Goal: Task Accomplishment & Management: Manage account settings

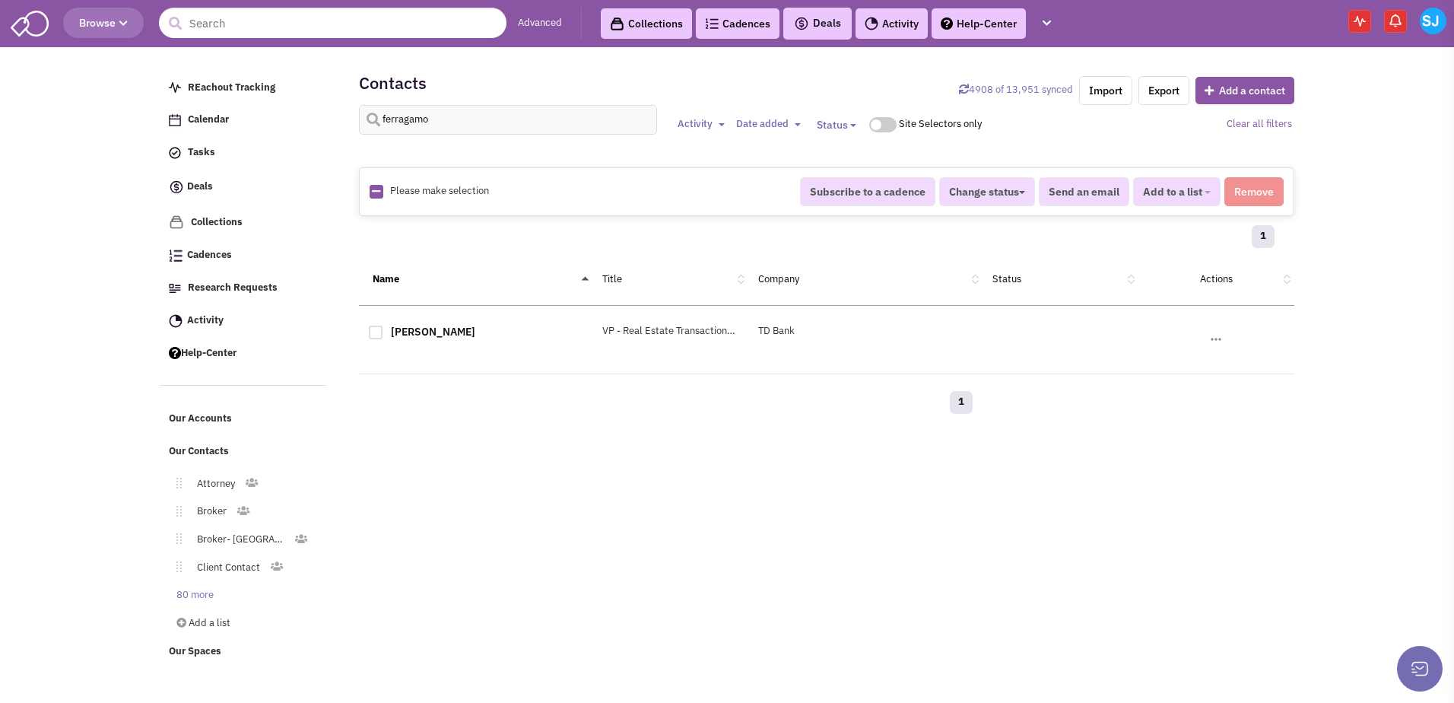
select select
click at [411, 325] on link "[PERSON_NAME]" at bounding box center [433, 332] width 84 height 14
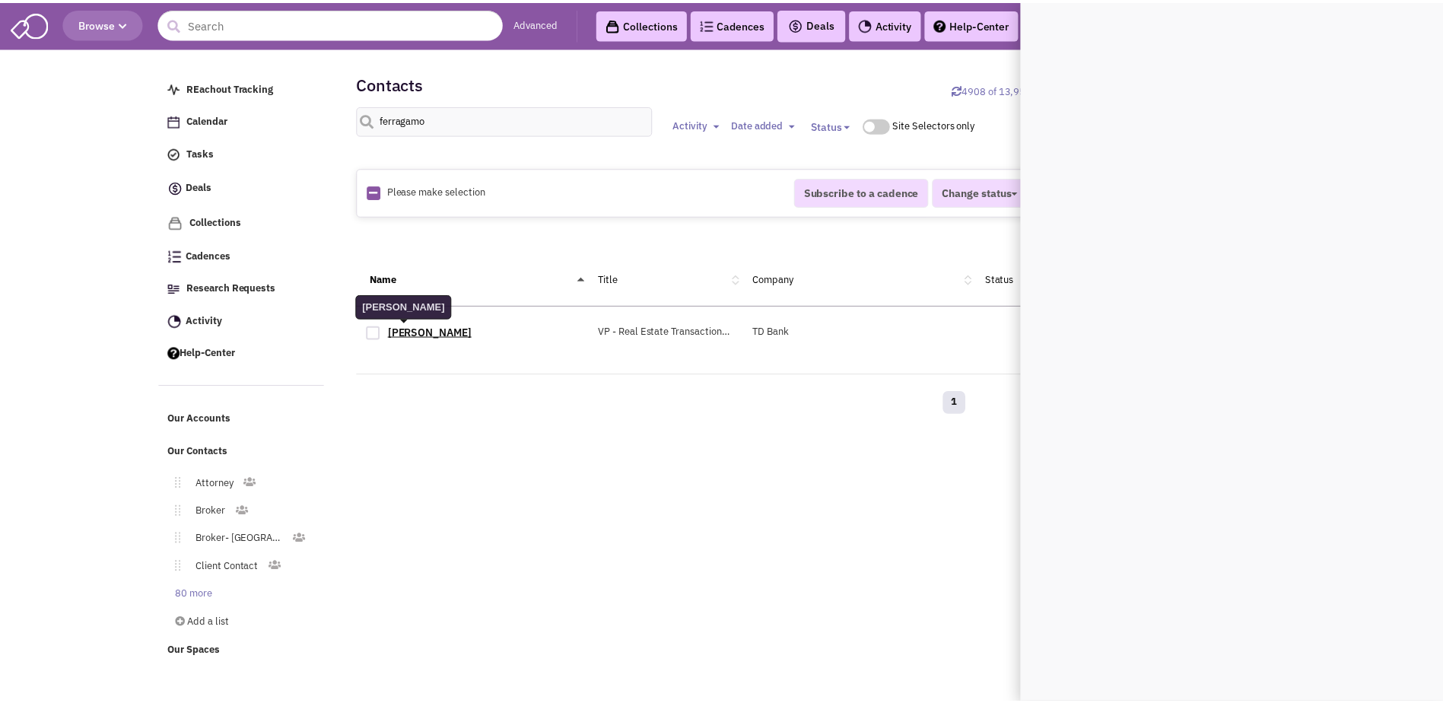
scroll to position [0, 0]
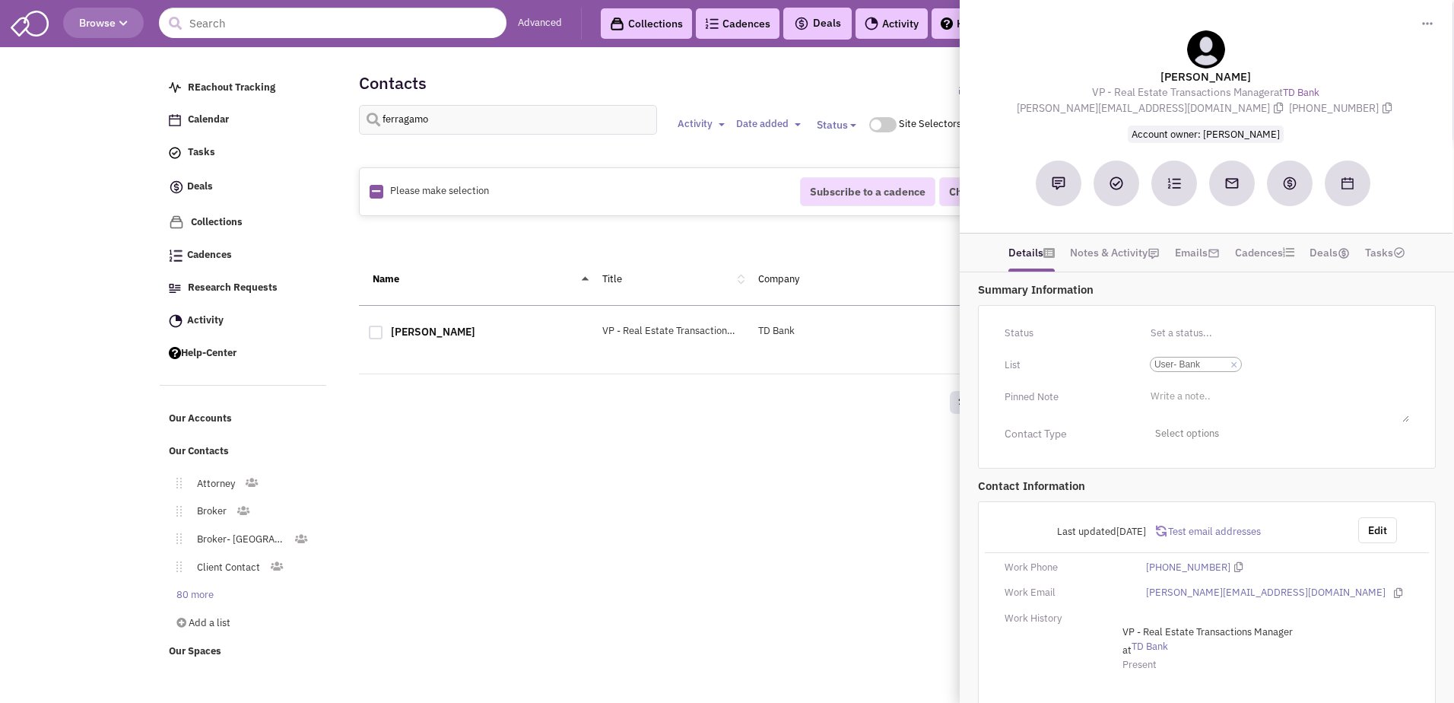
click at [607, 411] on div "1" at bounding box center [671, 404] width 624 height 30
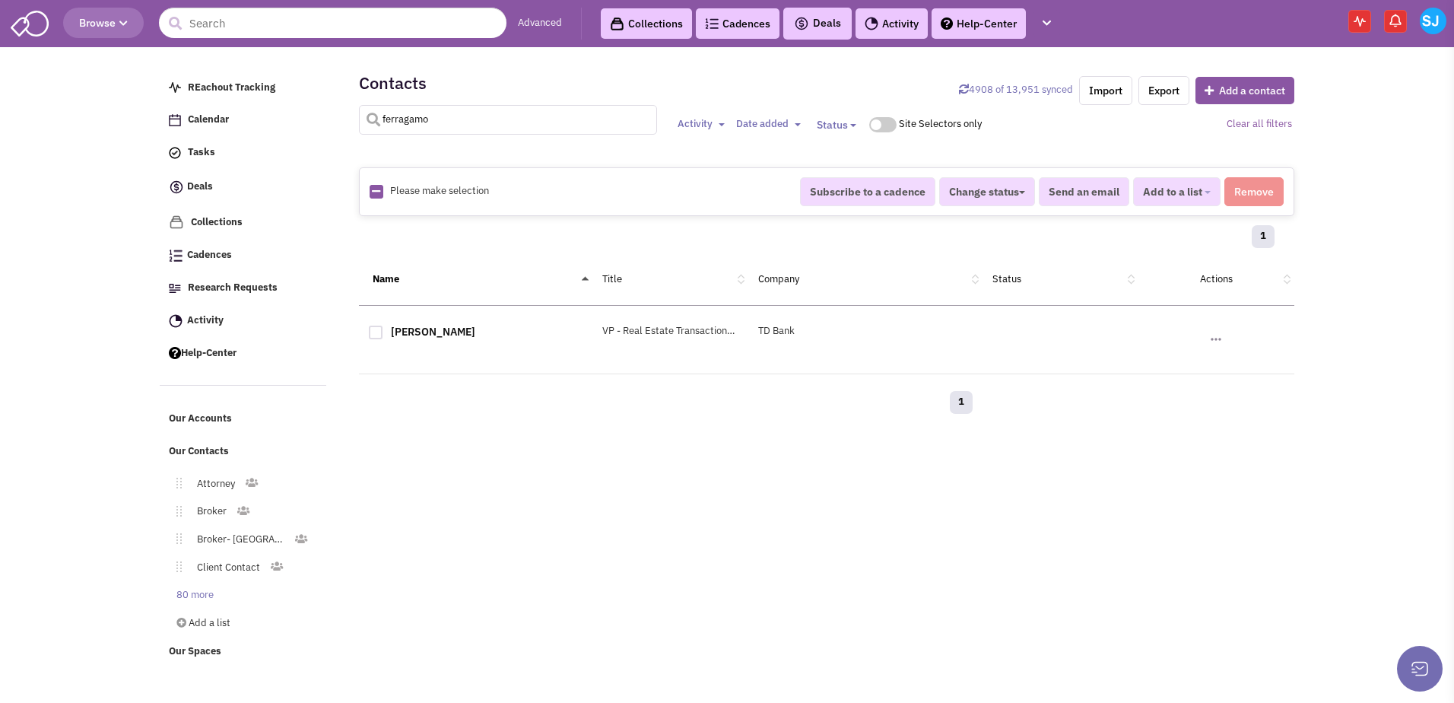
click at [434, 123] on input "ferragamo" at bounding box center [508, 120] width 299 height 30
type input "[PERSON_NAME]"
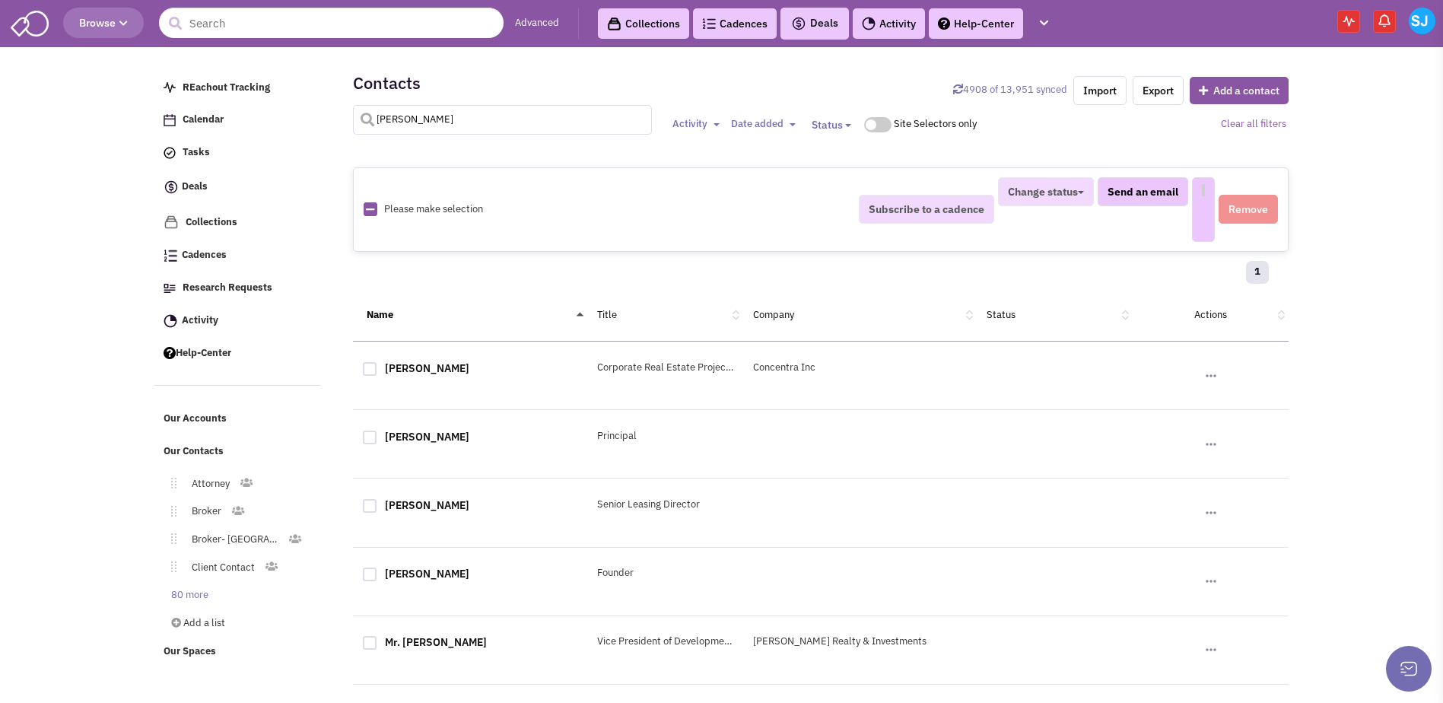
select select
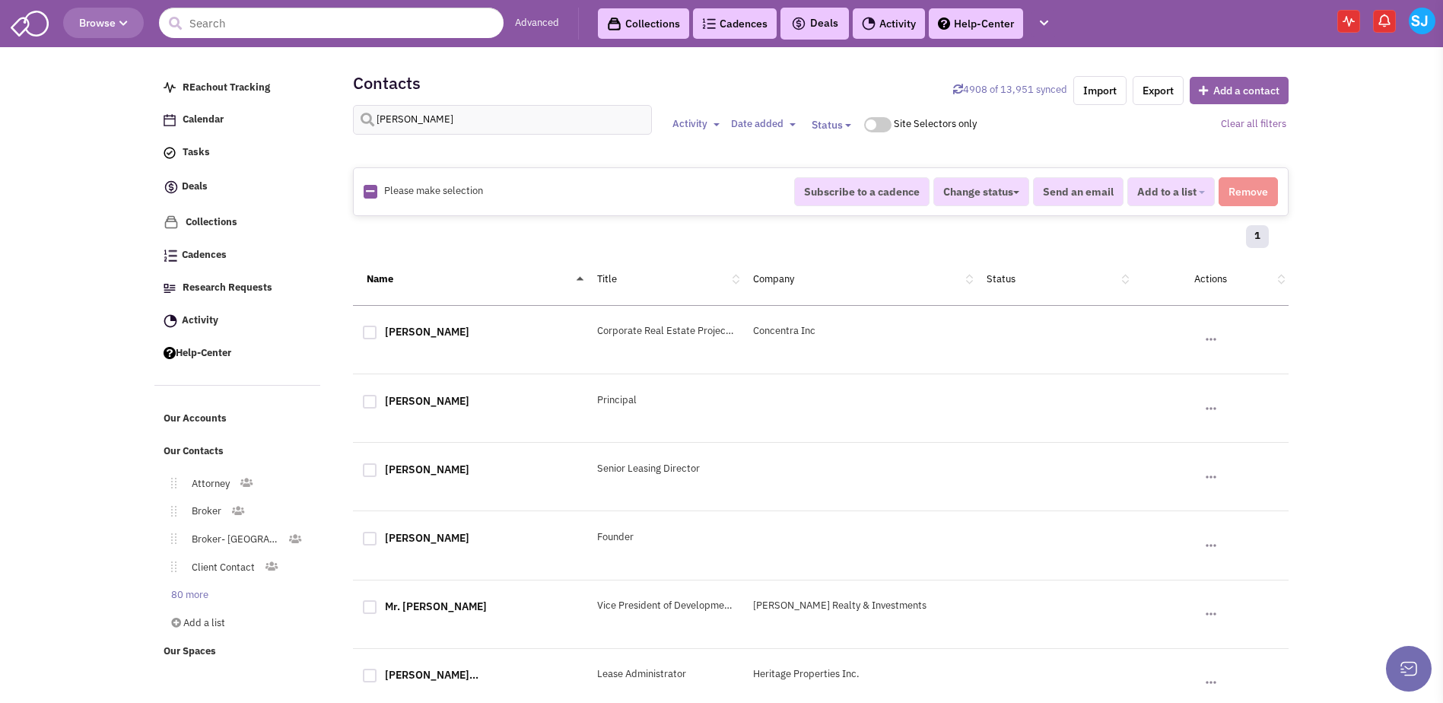
click at [1235, 93] on button "Add a contact" at bounding box center [1238, 90] width 99 height 27
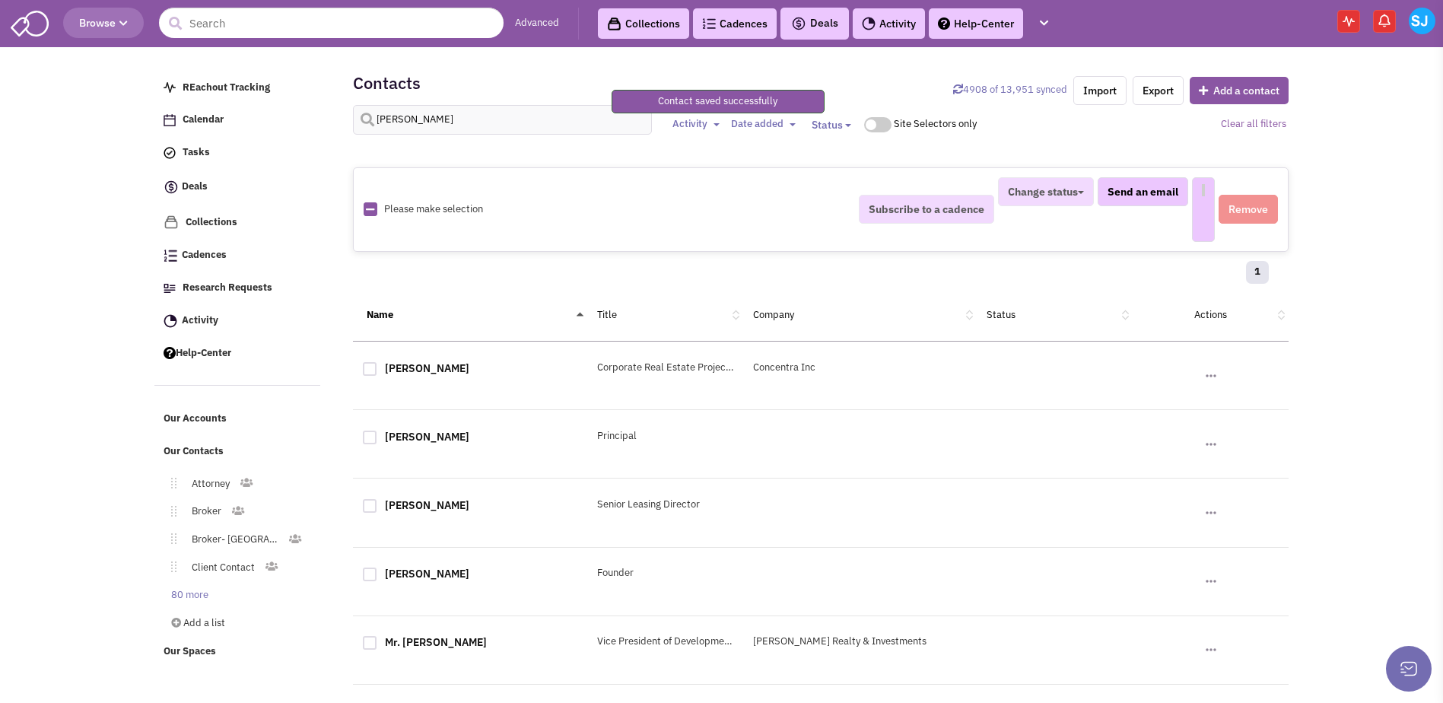
select select
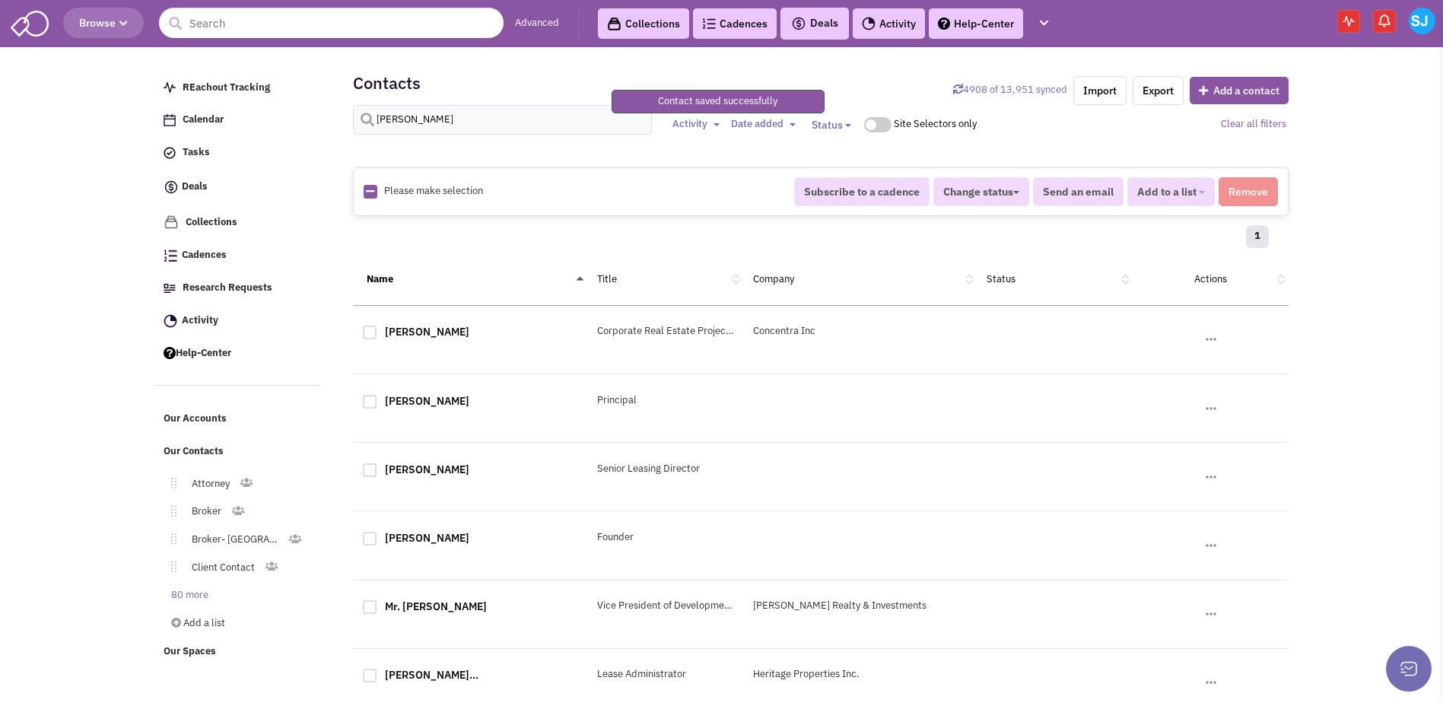
scroll to position [219, 0]
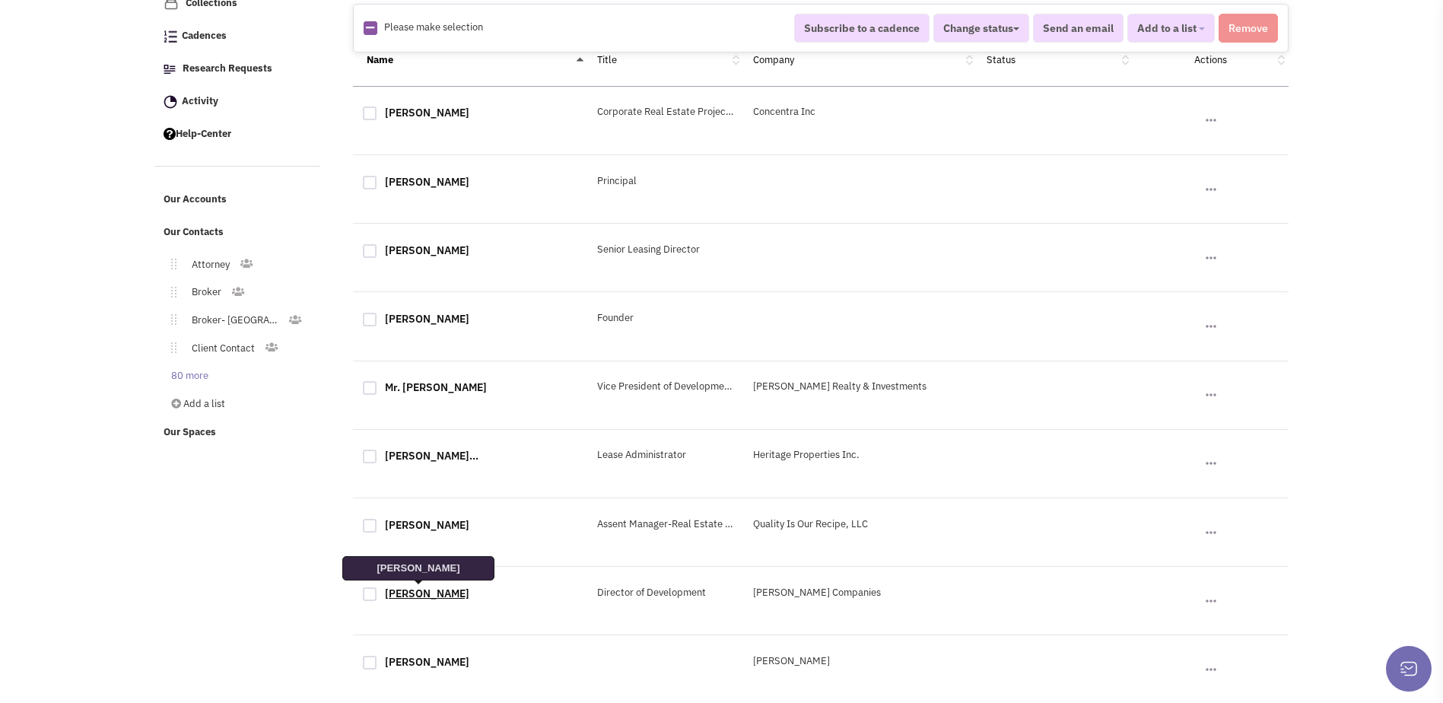
click at [438, 588] on link "[PERSON_NAME]" at bounding box center [427, 593] width 84 height 14
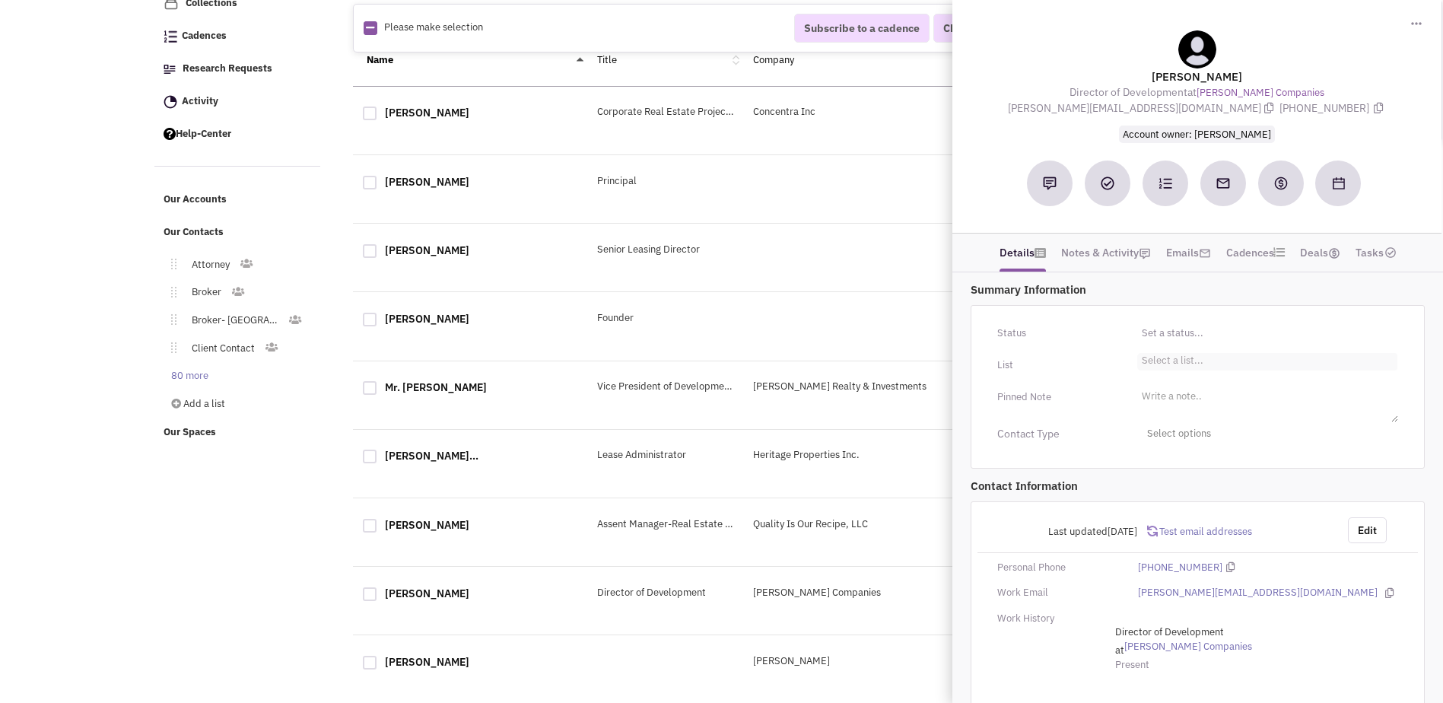
click at [1205, 357] on ul "Select a list..." at bounding box center [1267, 361] width 261 height 17
click at [0, 0] on select "Select a list..." at bounding box center [0, 0] width 0 height 0
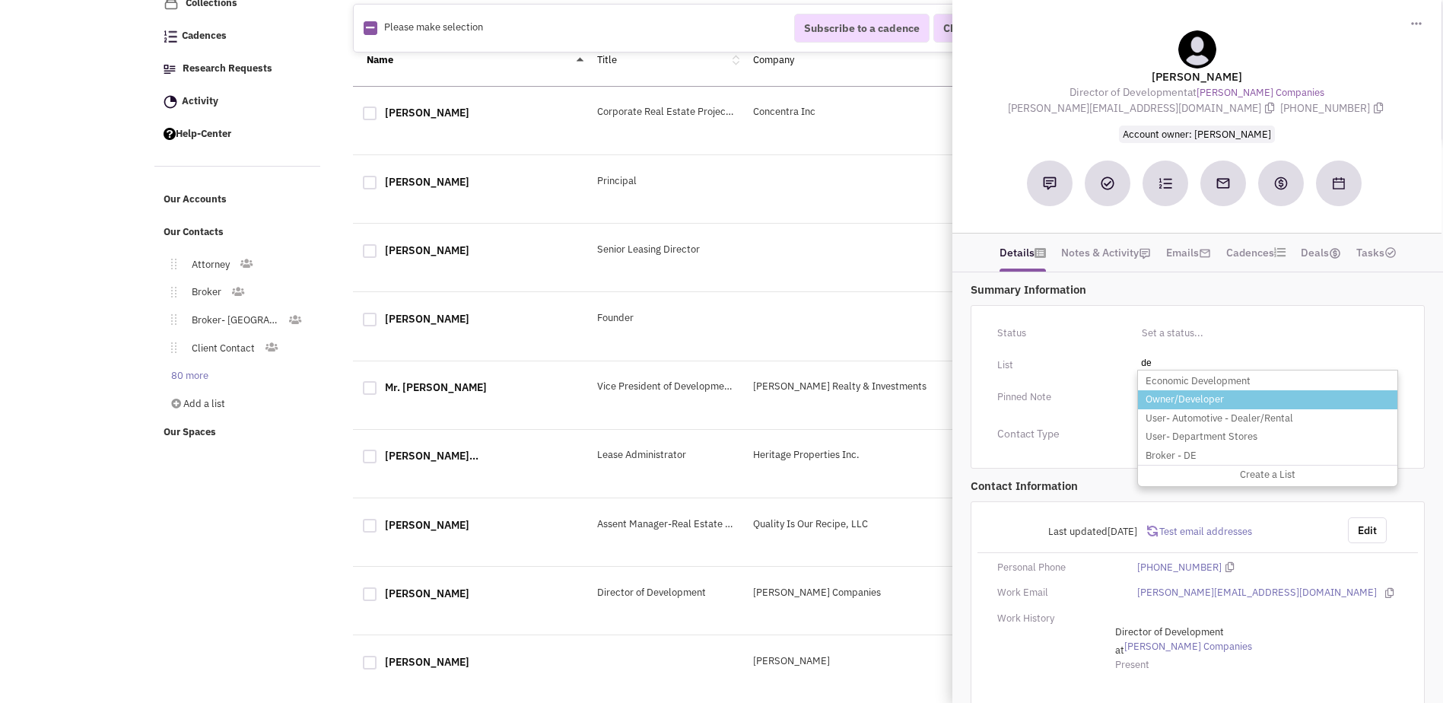
type input "de"
click at [1188, 402] on li "Owner/Developer" at bounding box center [1267, 399] width 259 height 19
click at [0, 0] on select "Select a list..." at bounding box center [0, 0] width 0 height 0
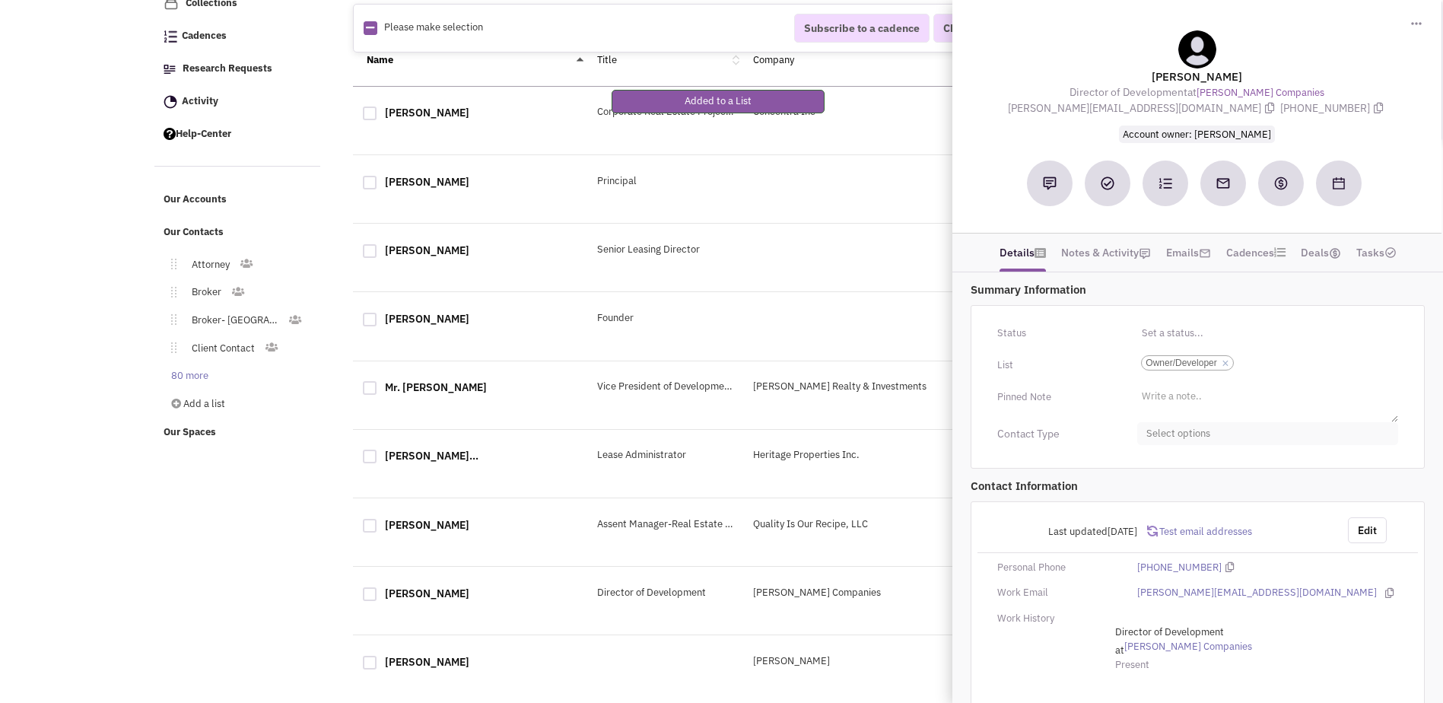
click at [1179, 431] on span "Select options" at bounding box center [1267, 434] width 261 height 24
click at [1151, 526] on div at bounding box center [1152, 524] width 14 height 14
checkbox input "true"
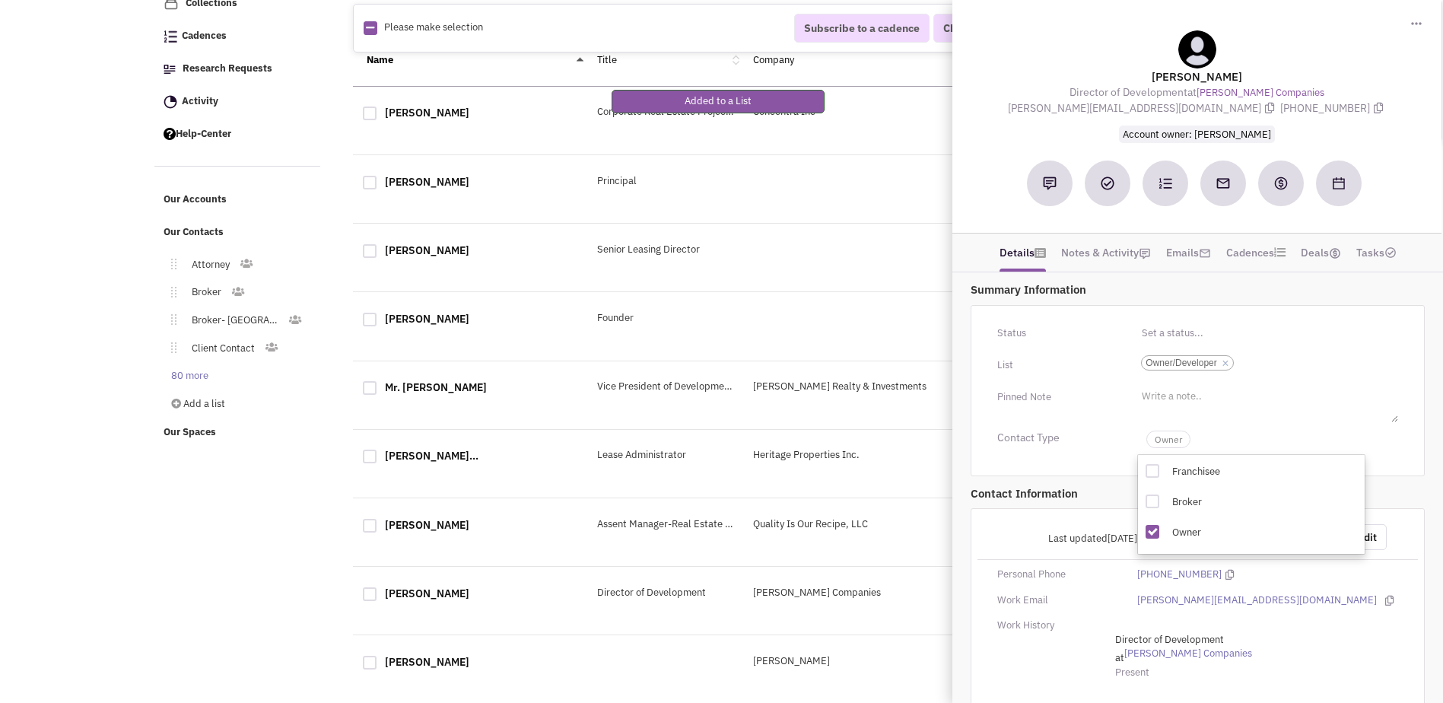
click at [1056, 500] on p "Contact Information" at bounding box center [1197, 493] width 454 height 16
click at [1383, 532] on div "Edit" at bounding box center [1373, 537] width 70 height 26
click at [1383, 532] on button "Edit" at bounding box center [1367, 537] width 39 height 26
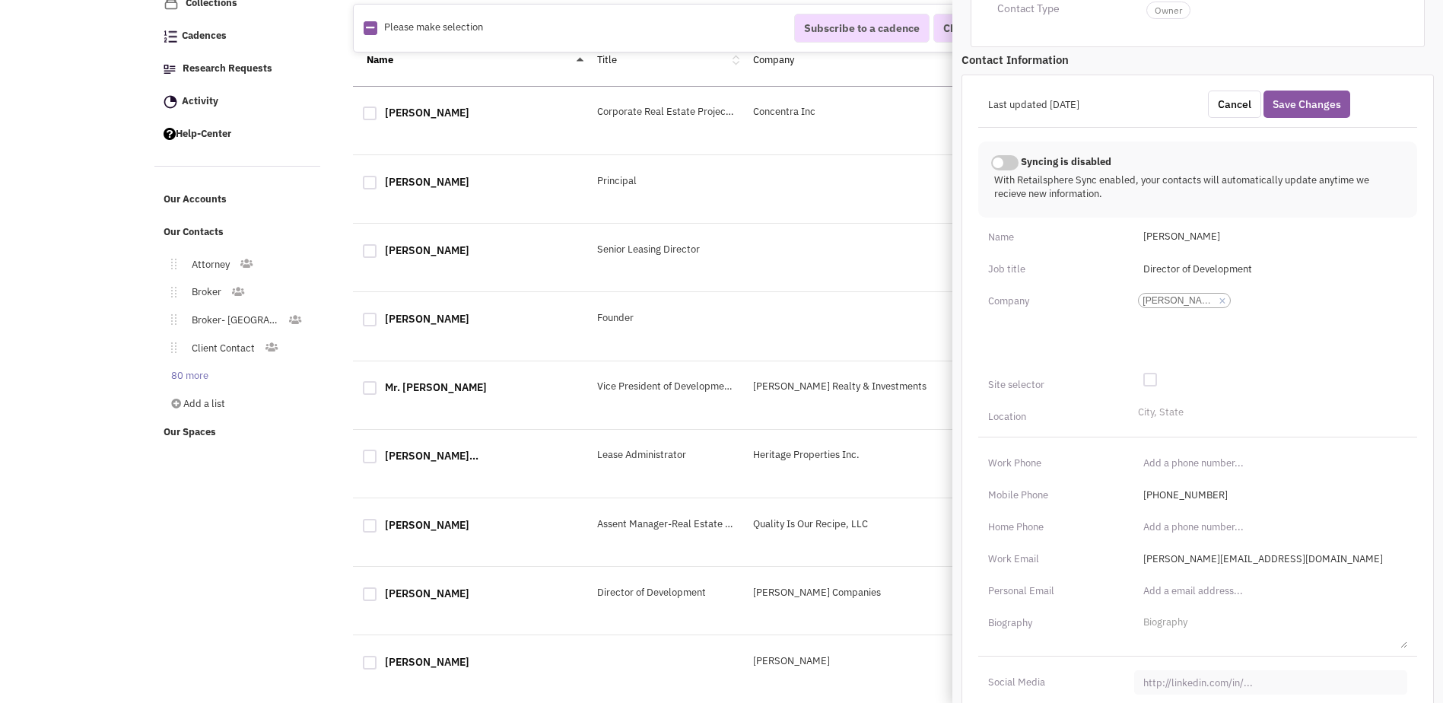
scroll to position [469, 0]
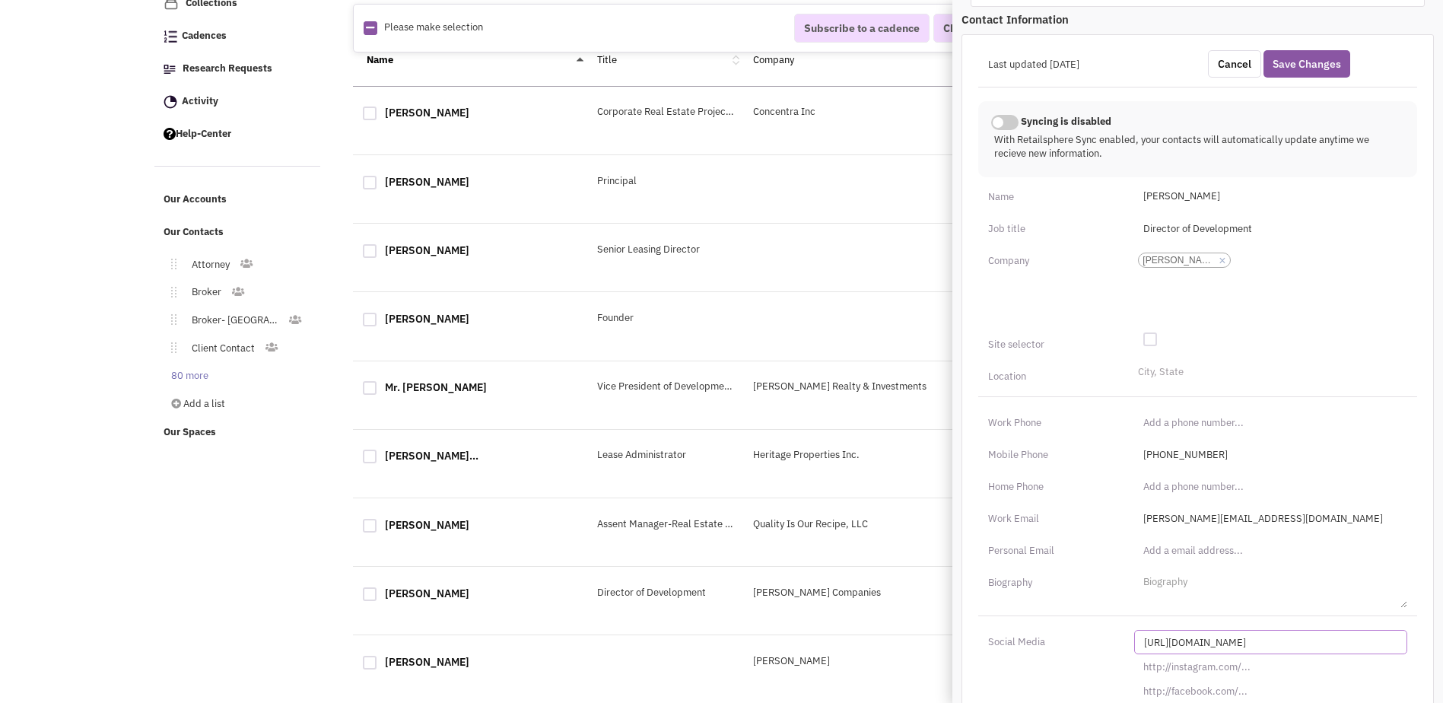
click at [1190, 644] on input "[URL][DOMAIN_NAME]" at bounding box center [1270, 642] width 273 height 24
paste input "s://[DOMAIN_NAME][URL][PERSON_NAME]"
type input "[URL][DOMAIN_NAME][PERSON_NAME]"
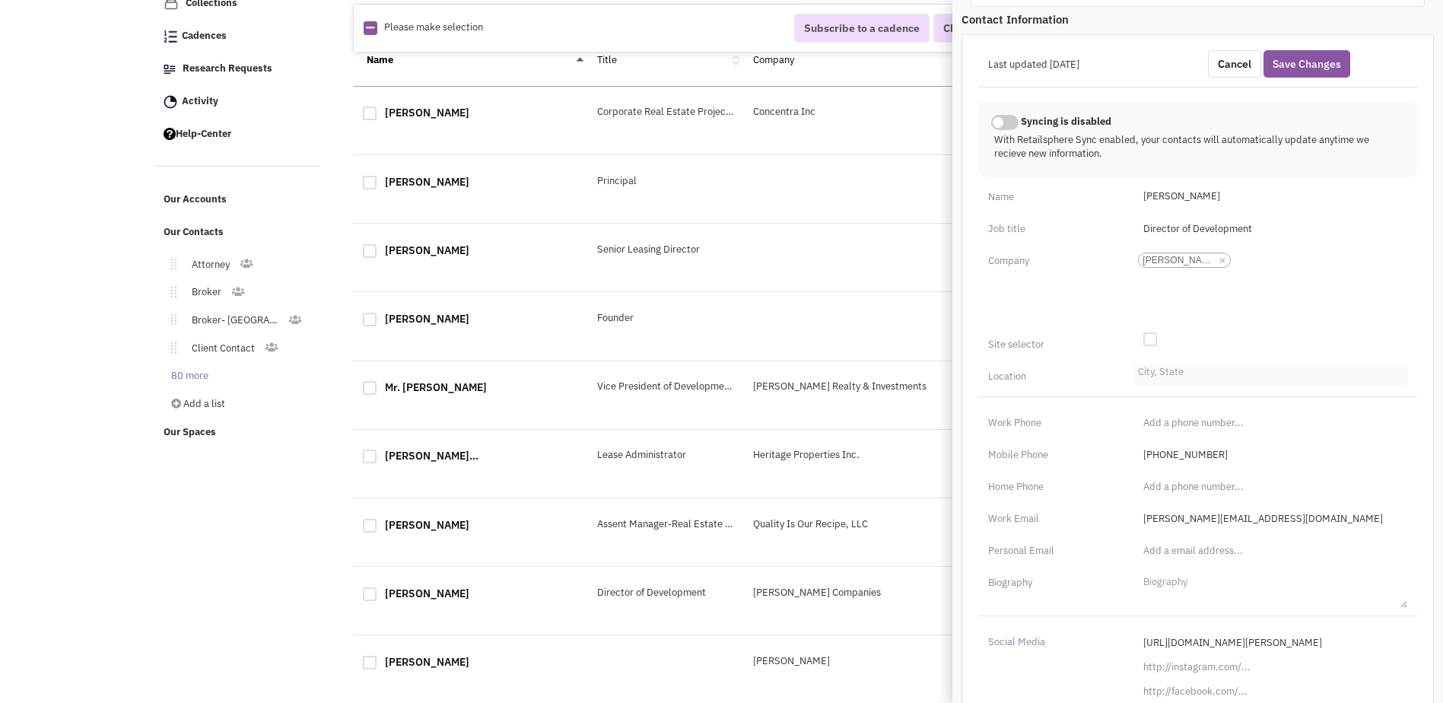
click at [1161, 382] on input "City, State" at bounding box center [1154, 375] width 33 height 15
type input "Mt. [GEOGRAPHIC_DATA]"
type input "P"
type input "[GEOGRAPHIC_DATA]"
click at [1180, 393] on li "[GEOGRAPHIC_DATA]-[GEOGRAPHIC_DATA]" at bounding box center [1270, 396] width 271 height 19
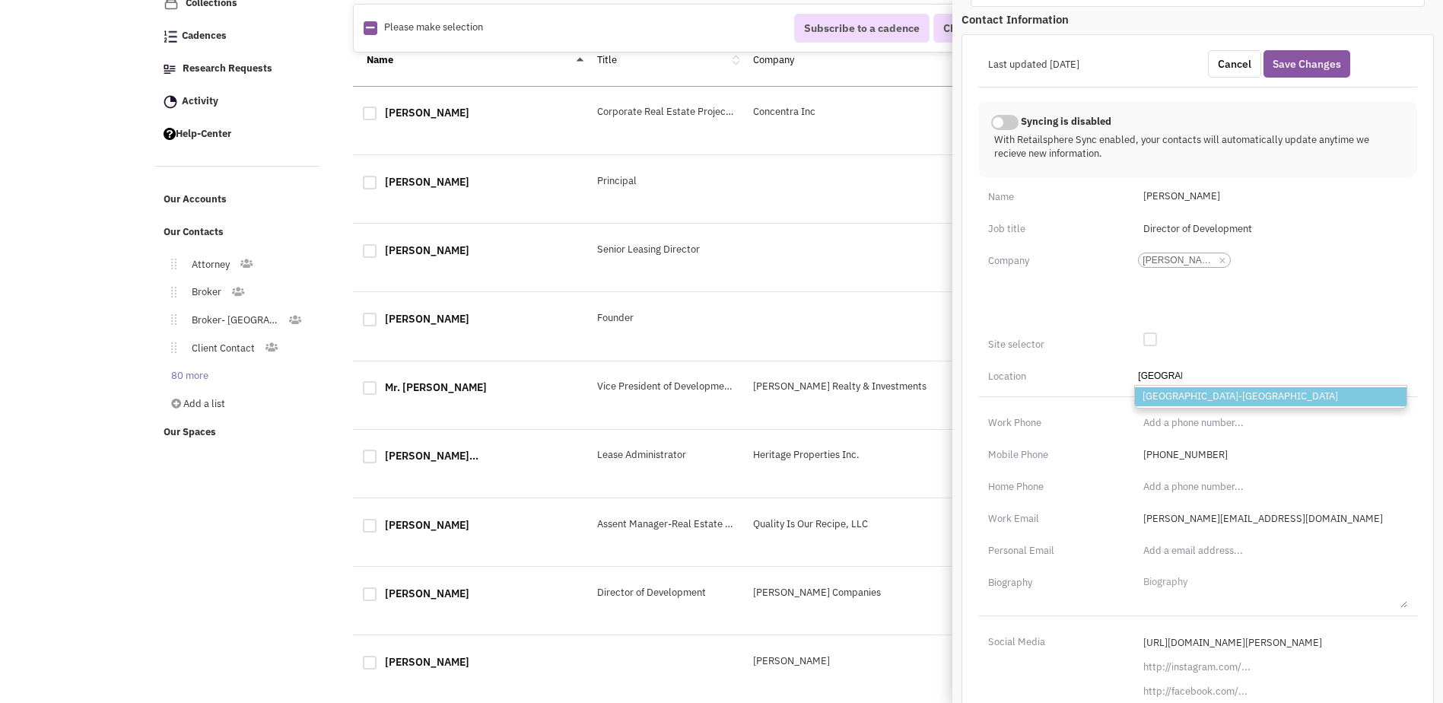
click at [0, 0] on select "City, State [GEOGRAPHIC_DATA]-[GEOGRAPHIC_DATA]" at bounding box center [0, 0] width 0 height 0
click at [1144, 337] on div at bounding box center [1150, 339] width 14 height 14
click at [1157, 337] on input "checkbox" at bounding box center [1162, 340] width 10 height 10
checkbox input "true"
click at [1329, 68] on button "Save Changes" at bounding box center [1306, 63] width 87 height 27
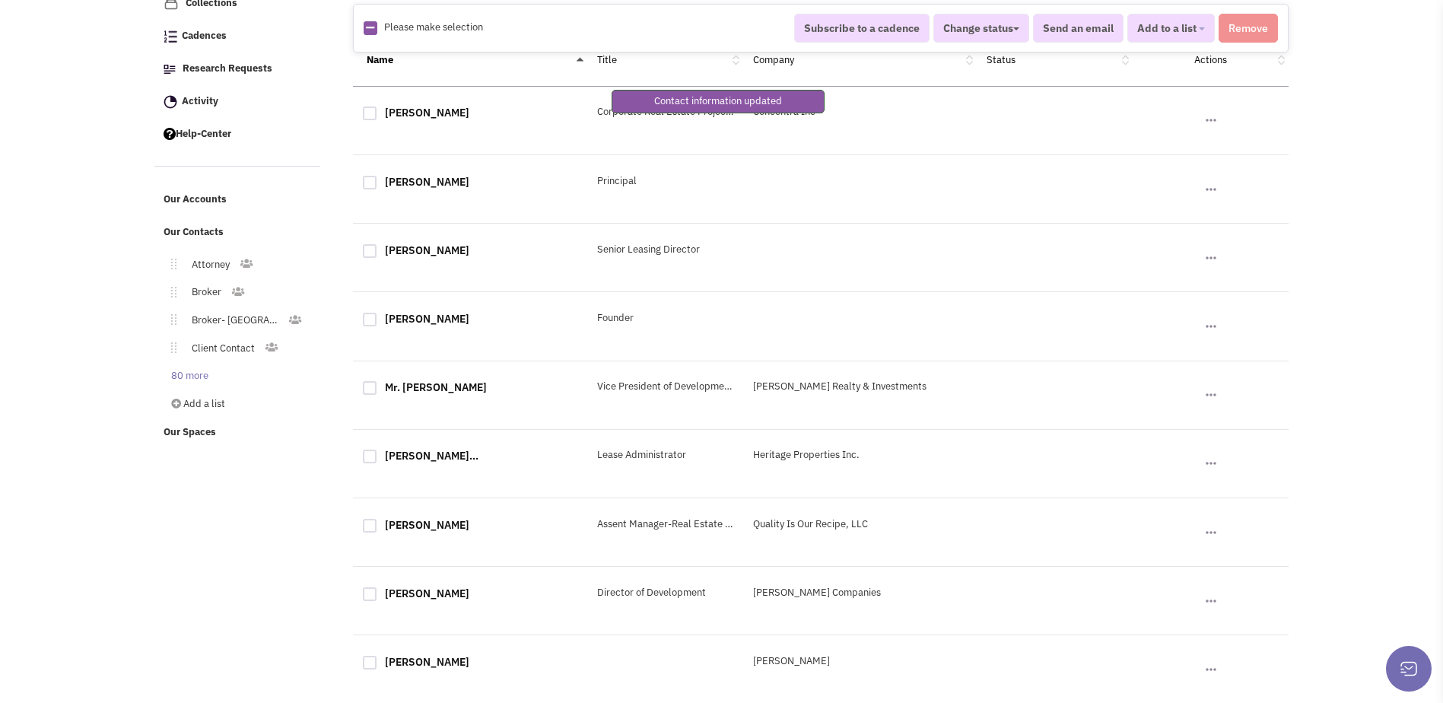
scroll to position [106, 0]
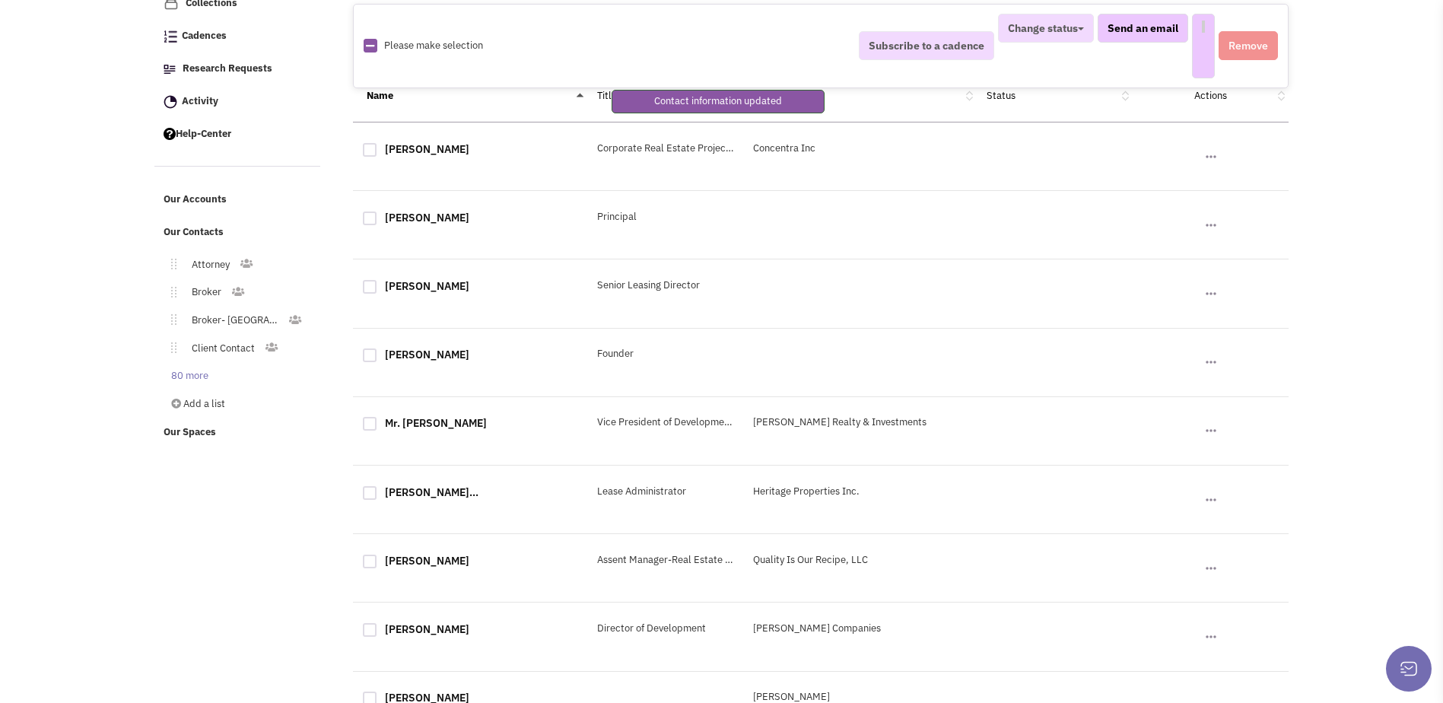
select select
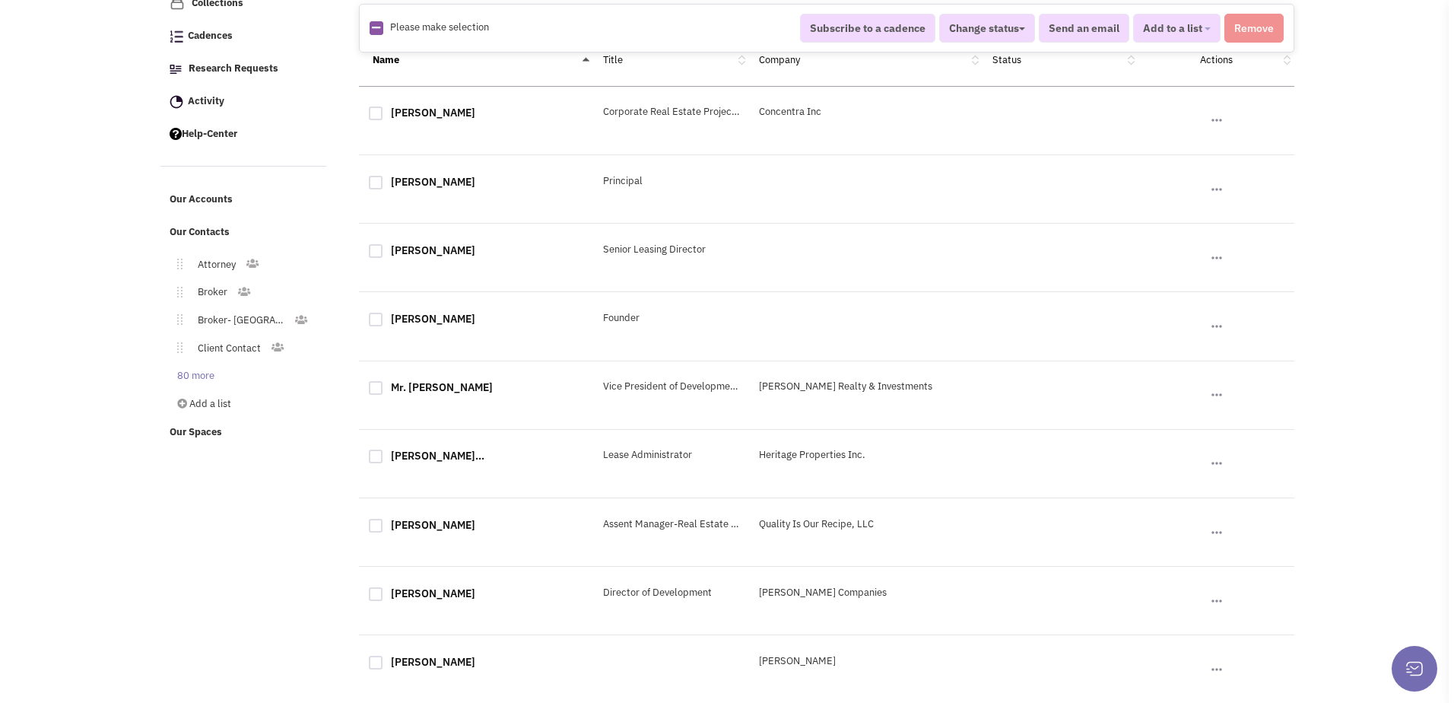
scroll to position [0, 0]
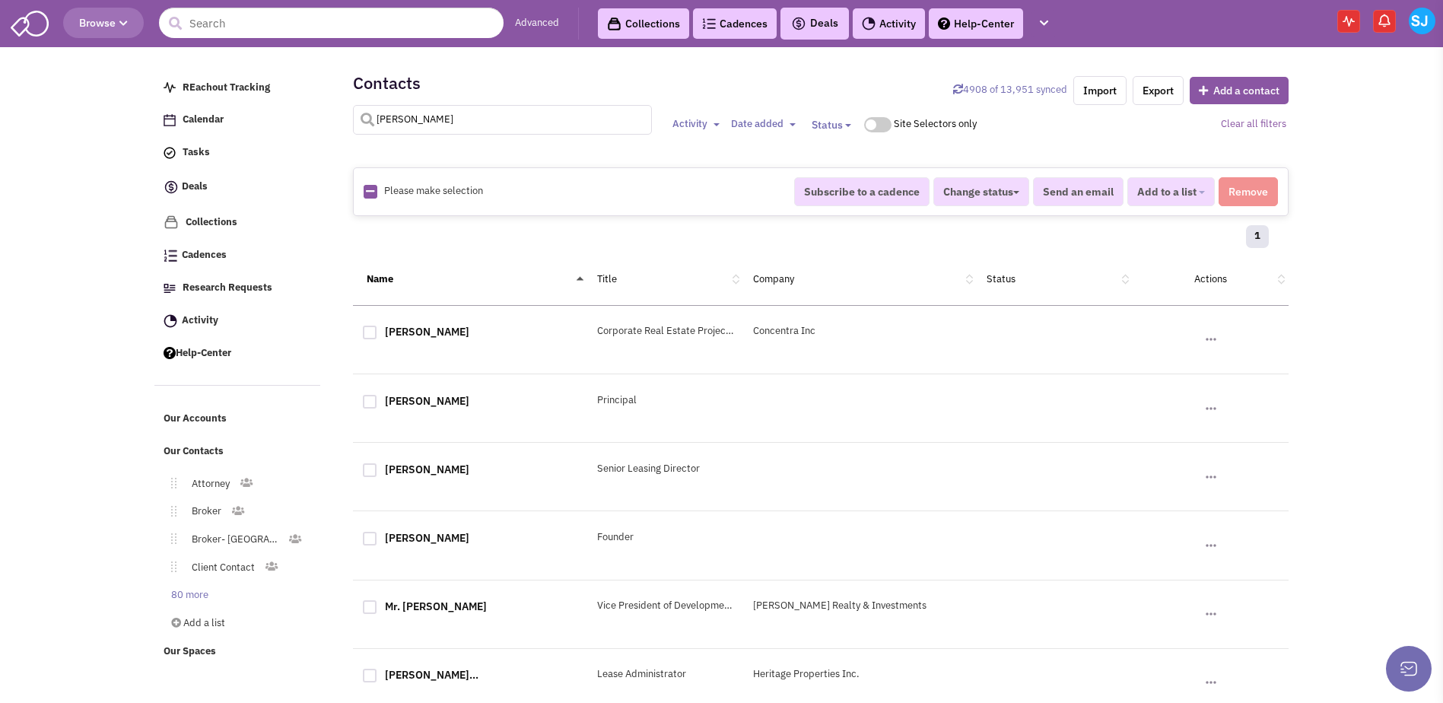
click at [497, 119] on input "[PERSON_NAME]" at bounding box center [502, 120] width 299 height 30
type input "[PERSON_NAME]"
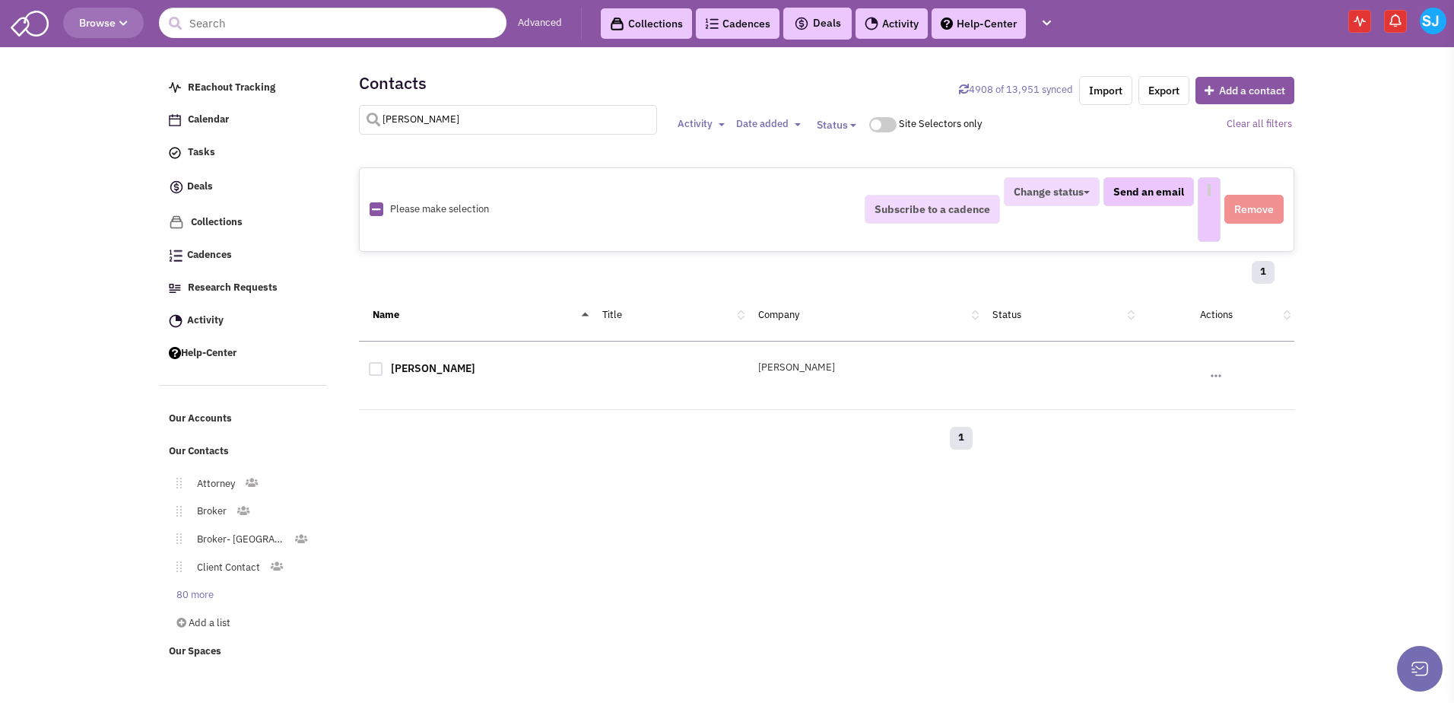
select select
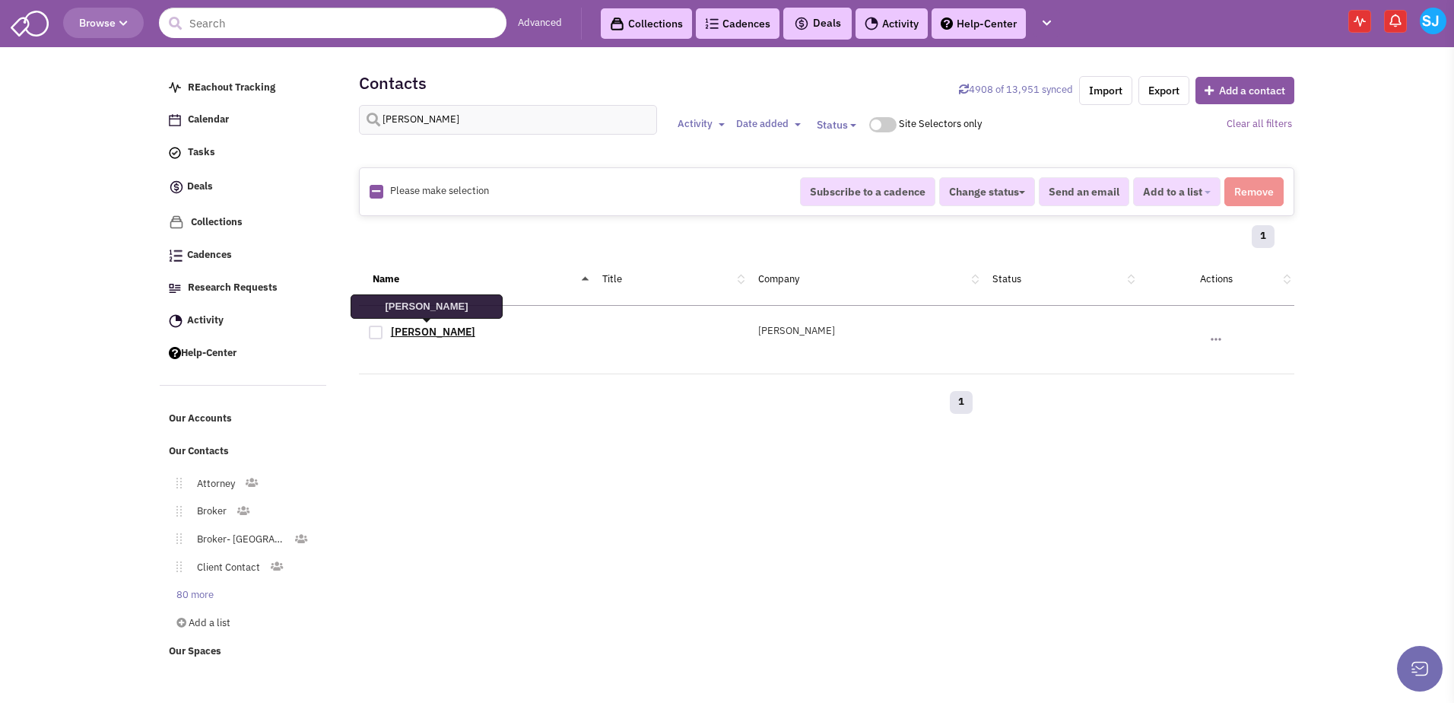
click at [432, 330] on link "[PERSON_NAME]" at bounding box center [433, 332] width 84 height 14
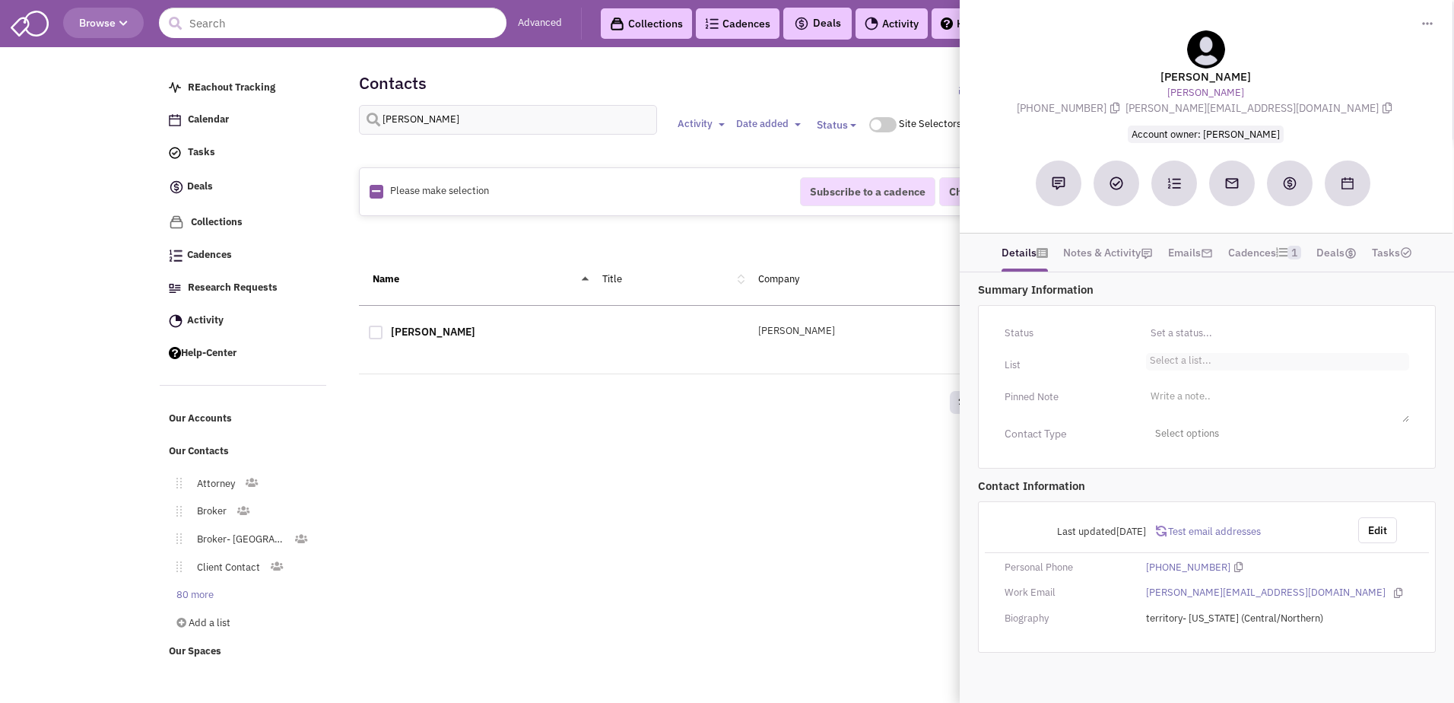
click at [1173, 357] on li "Select a list..." at bounding box center [1178, 358] width 65 height 11
click at [0, 0] on select "Select a list..." at bounding box center [0, 0] width 0 height 0
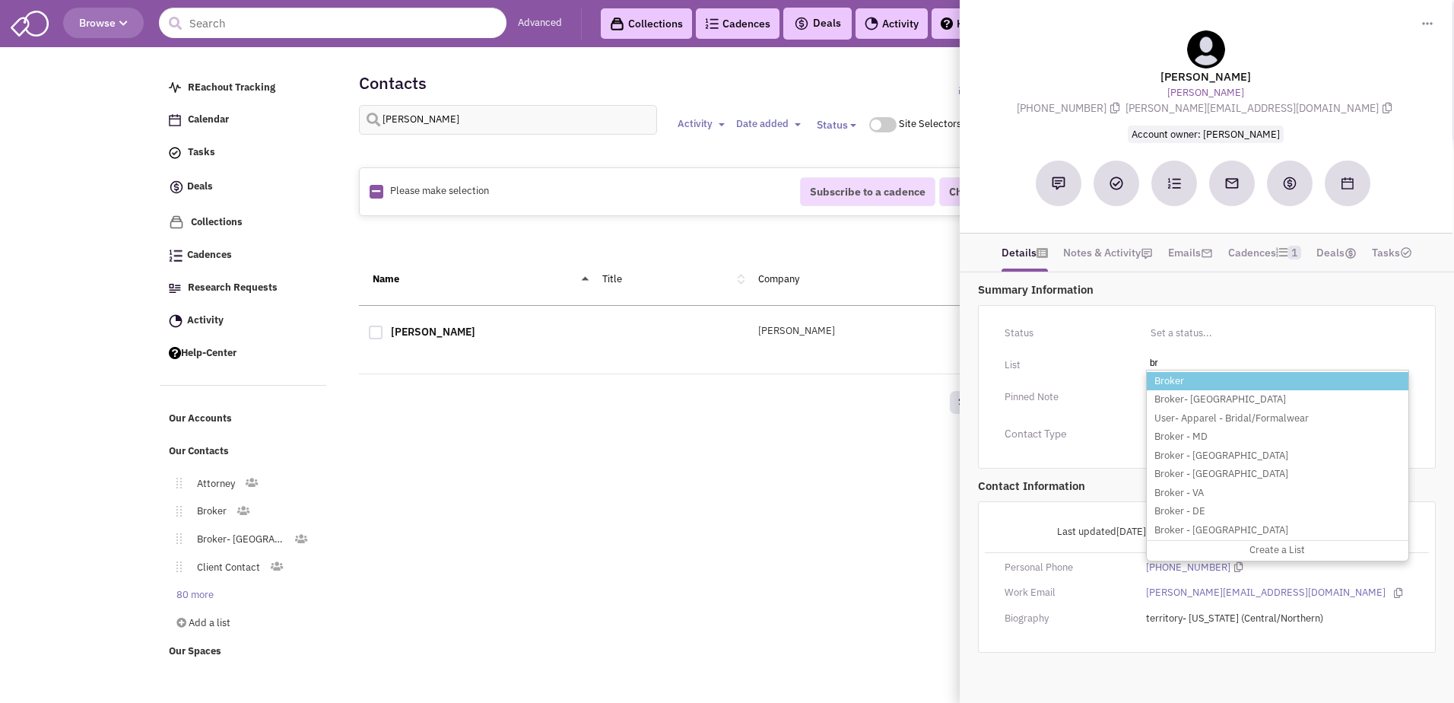
type input "br"
click at [1177, 382] on li "Broker" at bounding box center [1278, 381] width 262 height 19
click at [0, 0] on select "Select a list..." at bounding box center [0, 0] width 0 height 0
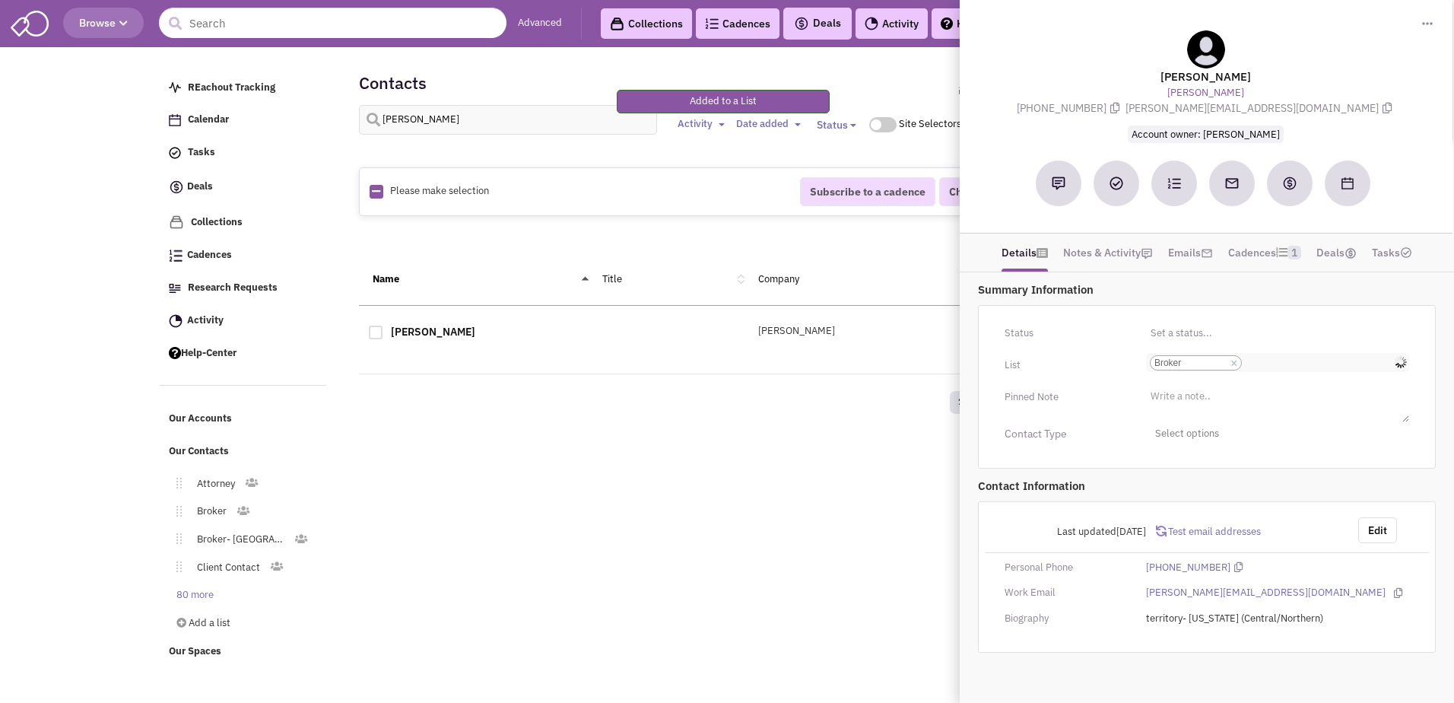
click at [1263, 361] on input "Select a list... Broker Select a list... × Broker" at bounding box center [1262, 362] width 33 height 15
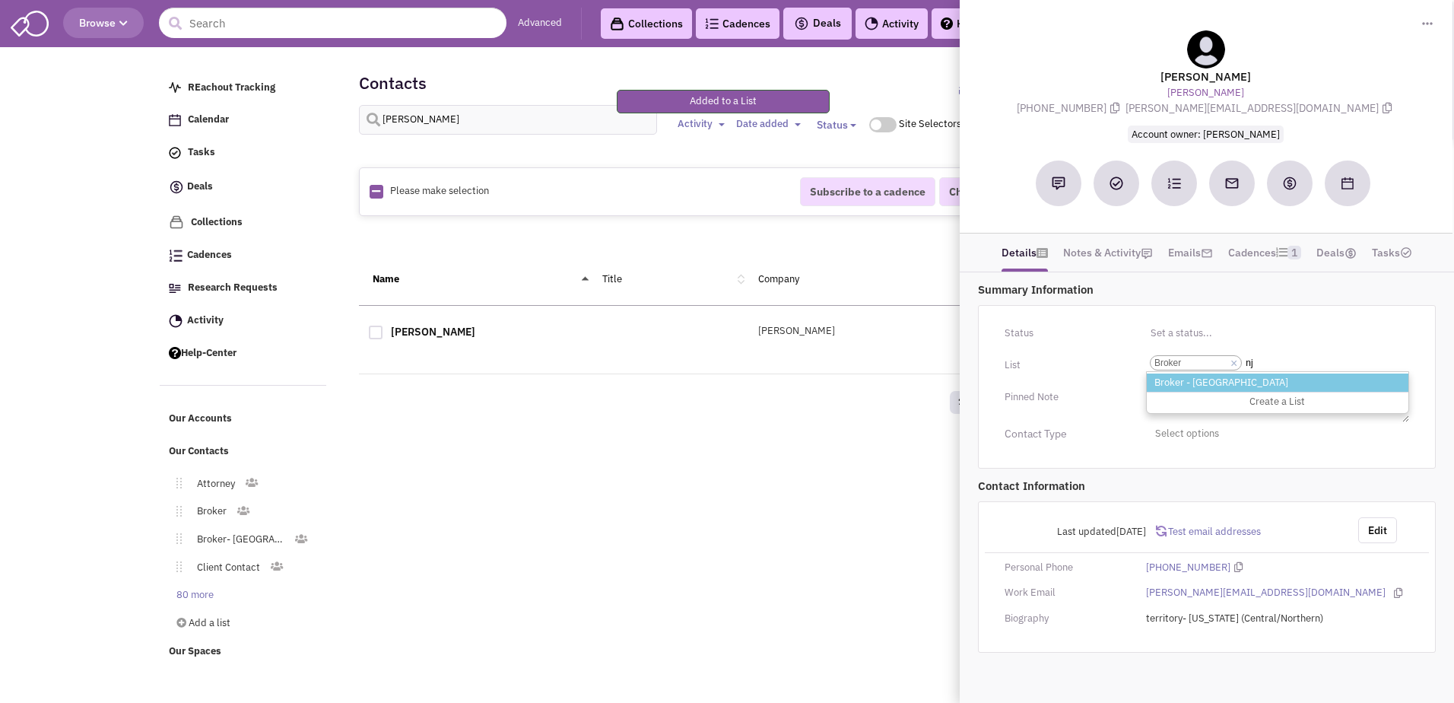
type input "nj"
click at [1211, 379] on li "Broker - [GEOGRAPHIC_DATA]" at bounding box center [1278, 382] width 262 height 19
click at [0, 0] on select "Select a list... Broker" at bounding box center [0, 0] width 0 height 0
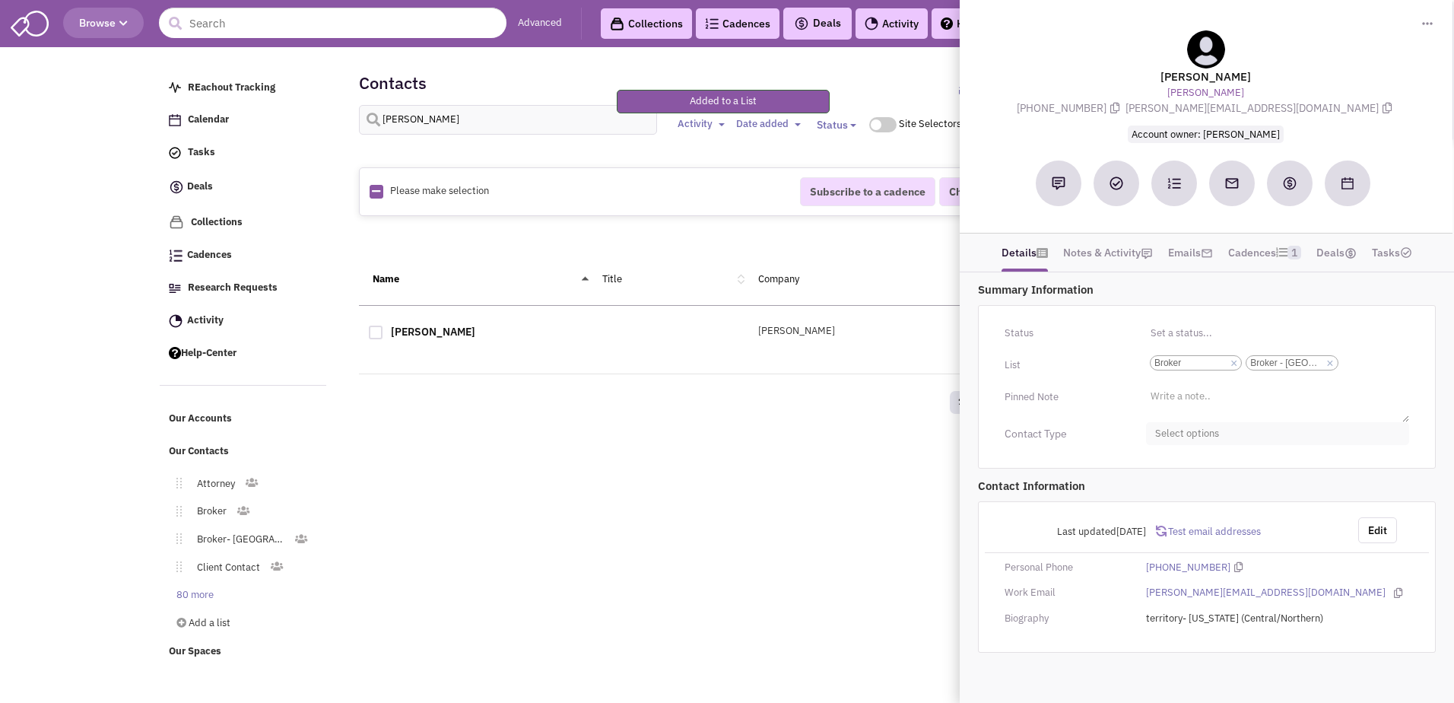
click at [1198, 432] on span "Select options" at bounding box center [1277, 434] width 263 height 24
click at [1163, 491] on div at bounding box center [1161, 494] width 14 height 14
checkbox input "true"
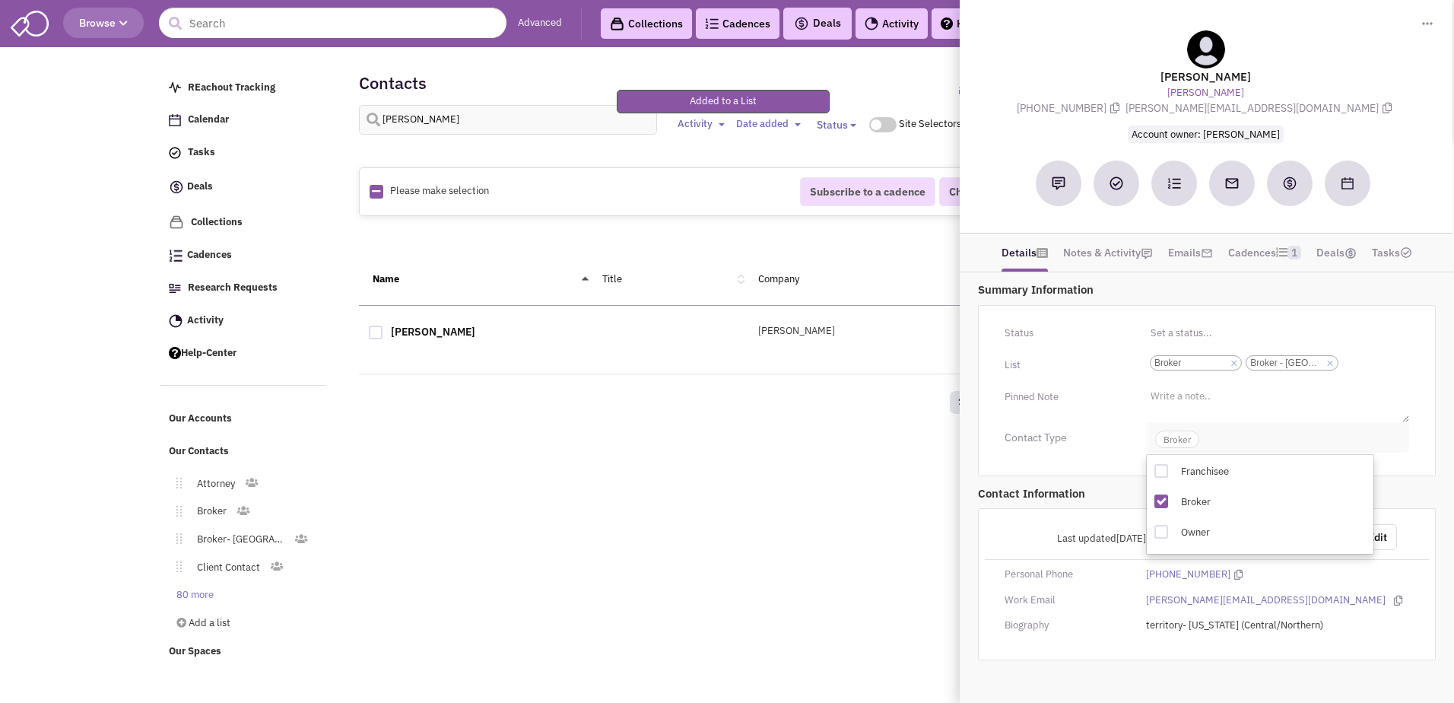
click at [1177, 438] on span "Broker" at bounding box center [1177, 438] width 44 height 17
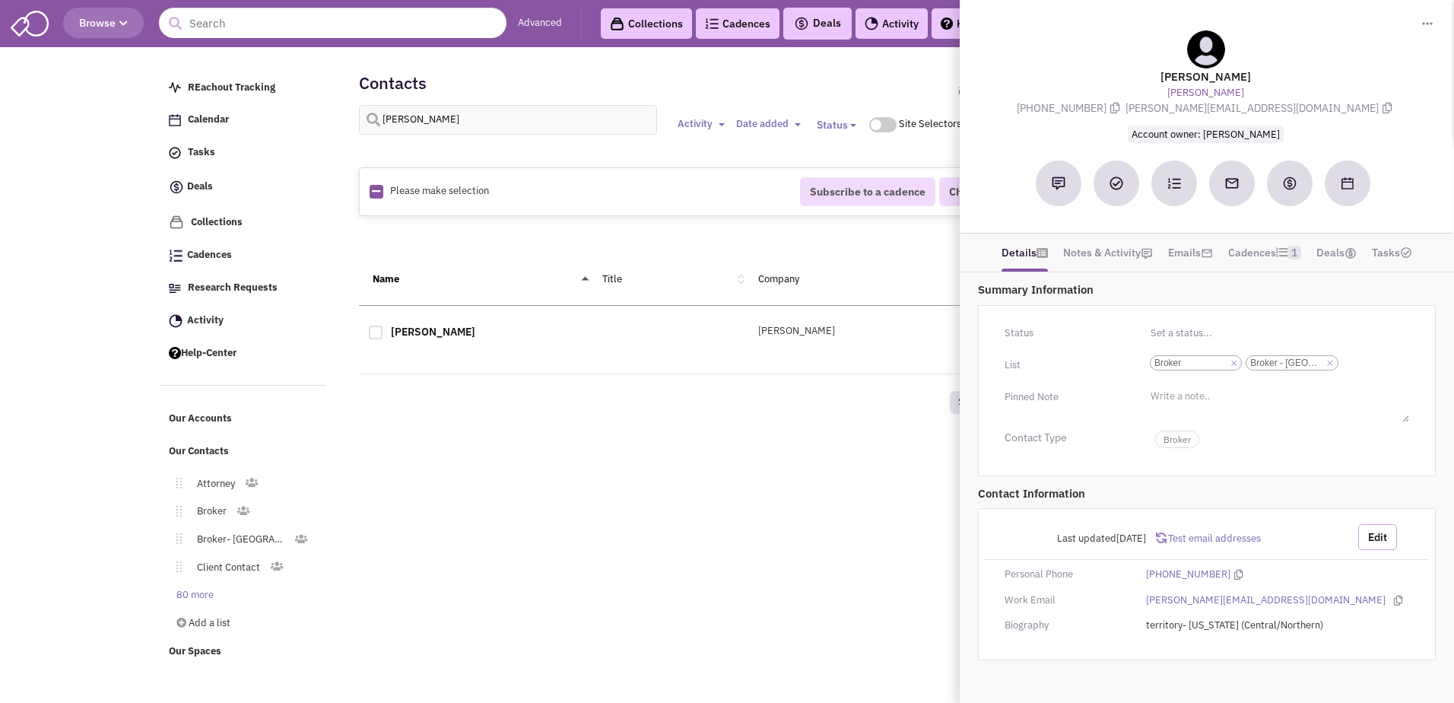
click at [1364, 532] on button "Edit" at bounding box center [1377, 537] width 39 height 26
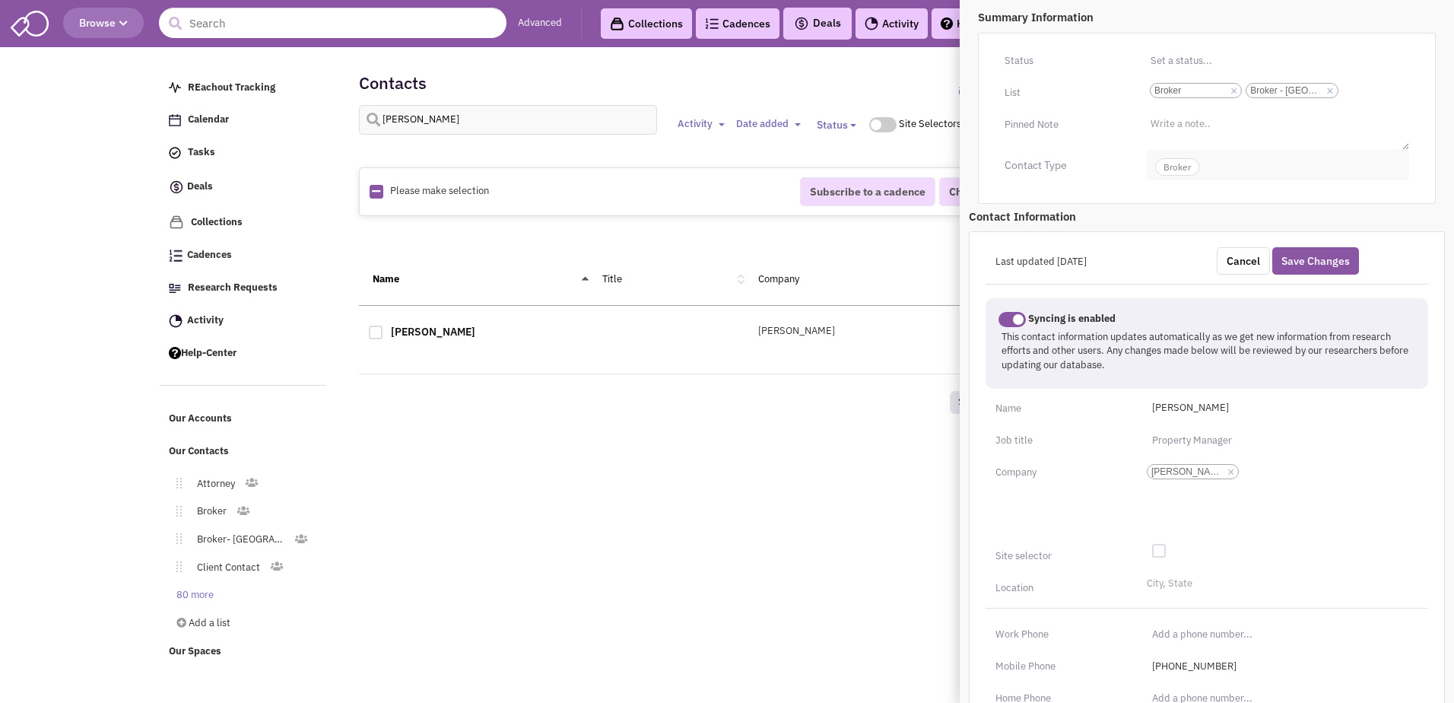
scroll to position [273, 0]
click at [1189, 592] on ul "City, State" at bounding box center [1280, 585] width 275 height 21
click at [0, 0] on select "City, State" at bounding box center [0, 0] width 0 height 0
type input "totowa"
click at [1182, 604] on li "[GEOGRAPHIC_DATA]-[GEOGRAPHIC_DATA]" at bounding box center [1281, 607] width 274 height 19
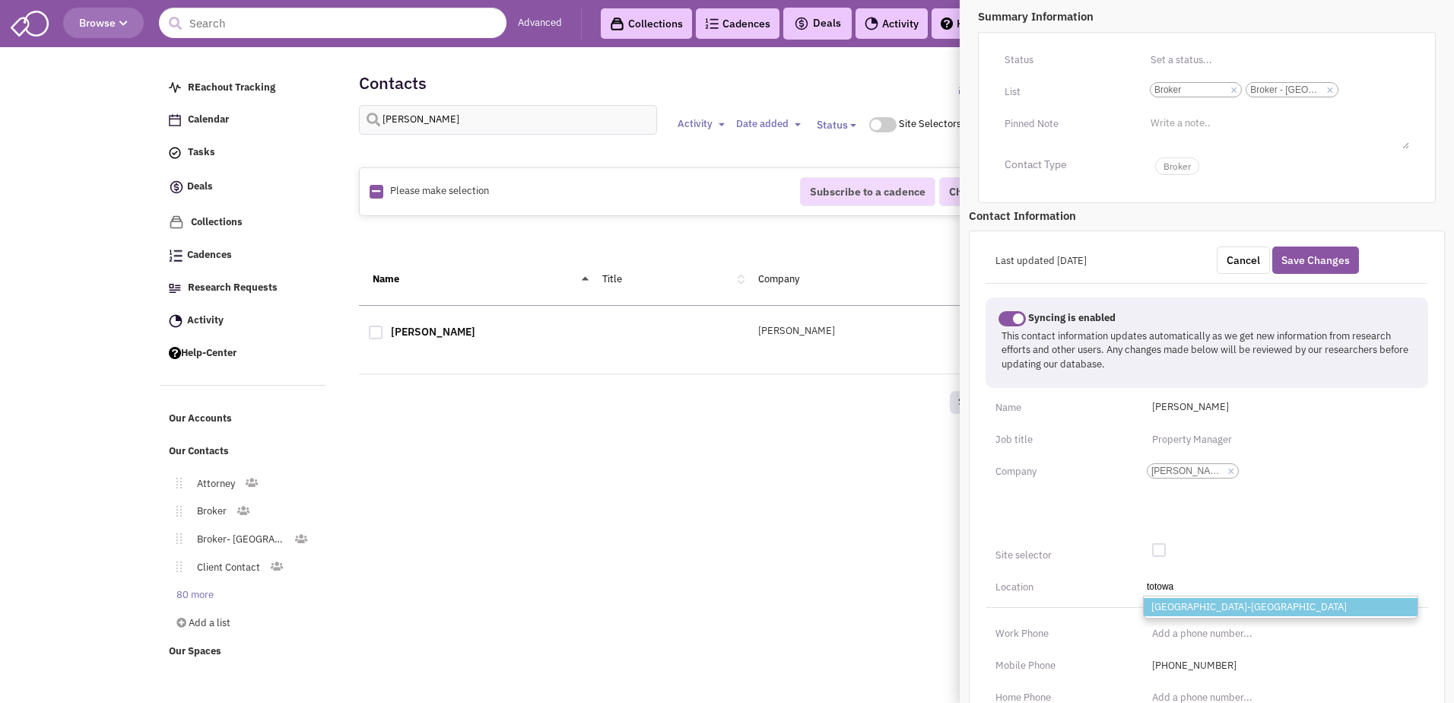
click at [0, 0] on select "City, State totowa [GEOGRAPHIC_DATA]-[GEOGRAPHIC_DATA]" at bounding box center [0, 0] width 0 height 0
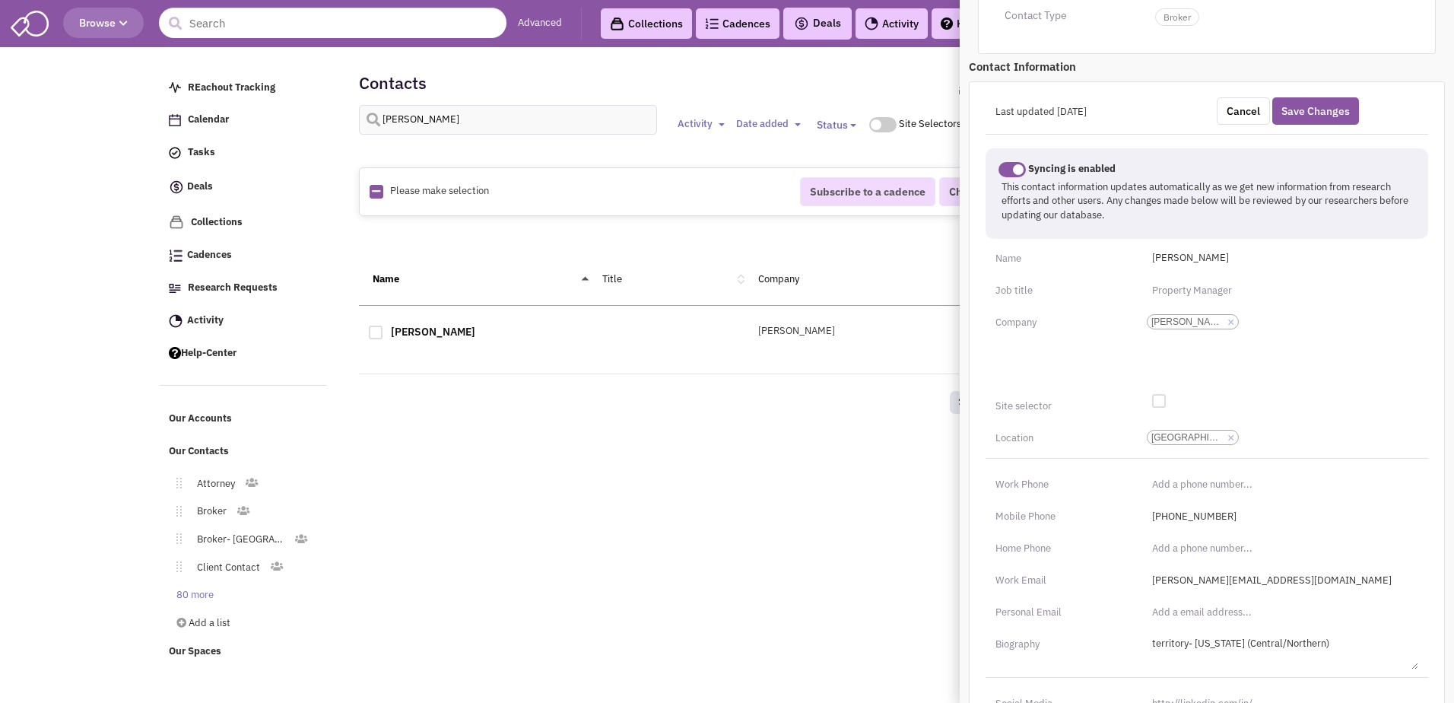
scroll to position [423, 0]
type input "(___) ___-____"
click at [1176, 540] on input "(___) ___-____" at bounding box center [1280, 547] width 275 height 24
click at [1158, 547] on input "(___) ___-____" at bounding box center [1280, 547] width 275 height 24
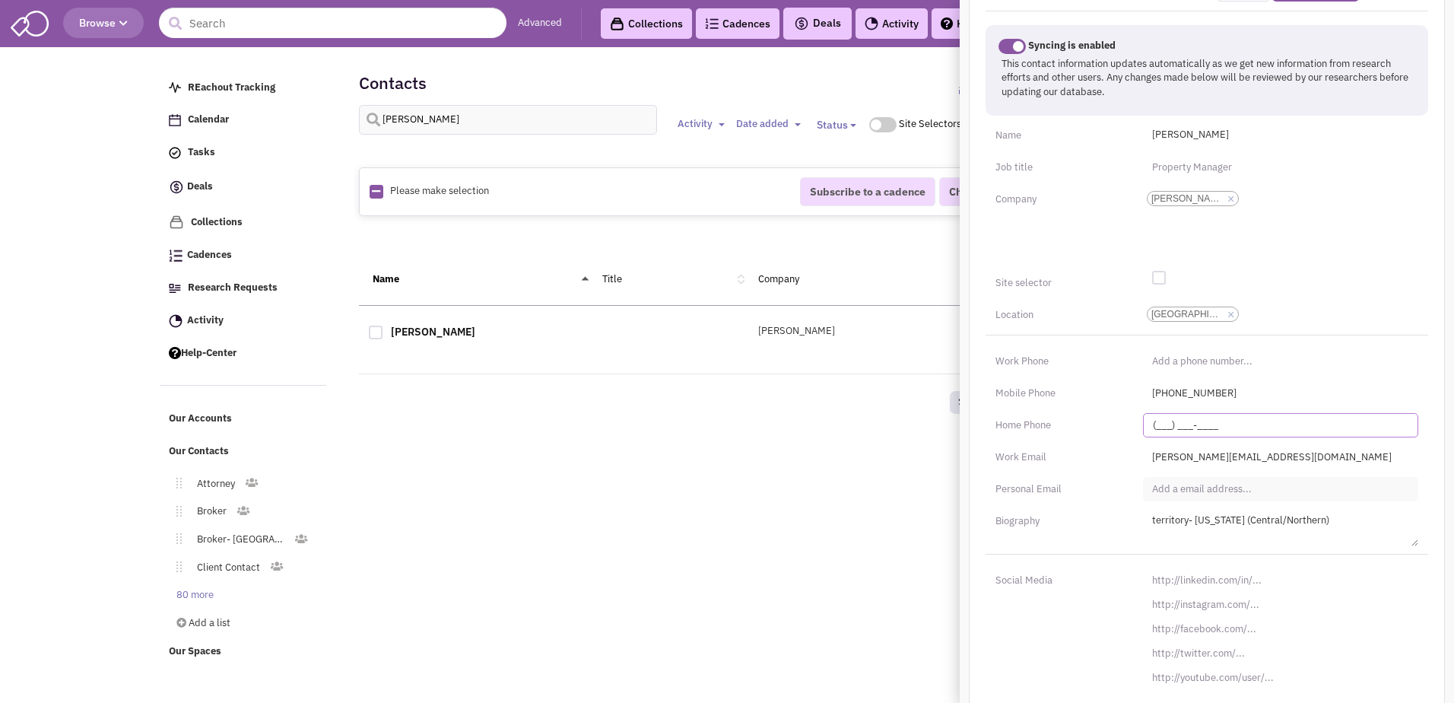
scroll to position [560, 0]
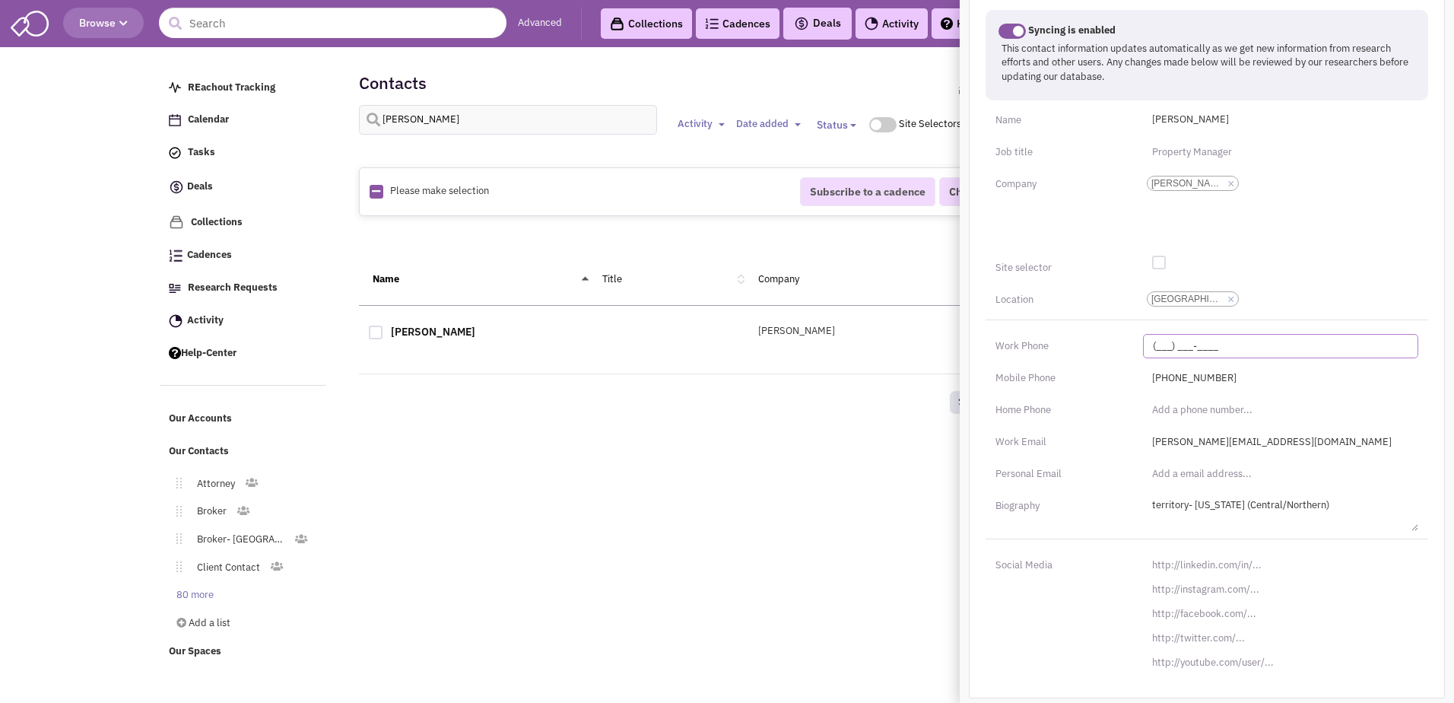
click at [1161, 348] on input "(___) ___-____" at bounding box center [1280, 346] width 275 height 24
click at [1149, 341] on input "(___) ___-____" at bounding box center [1280, 346] width 275 height 24
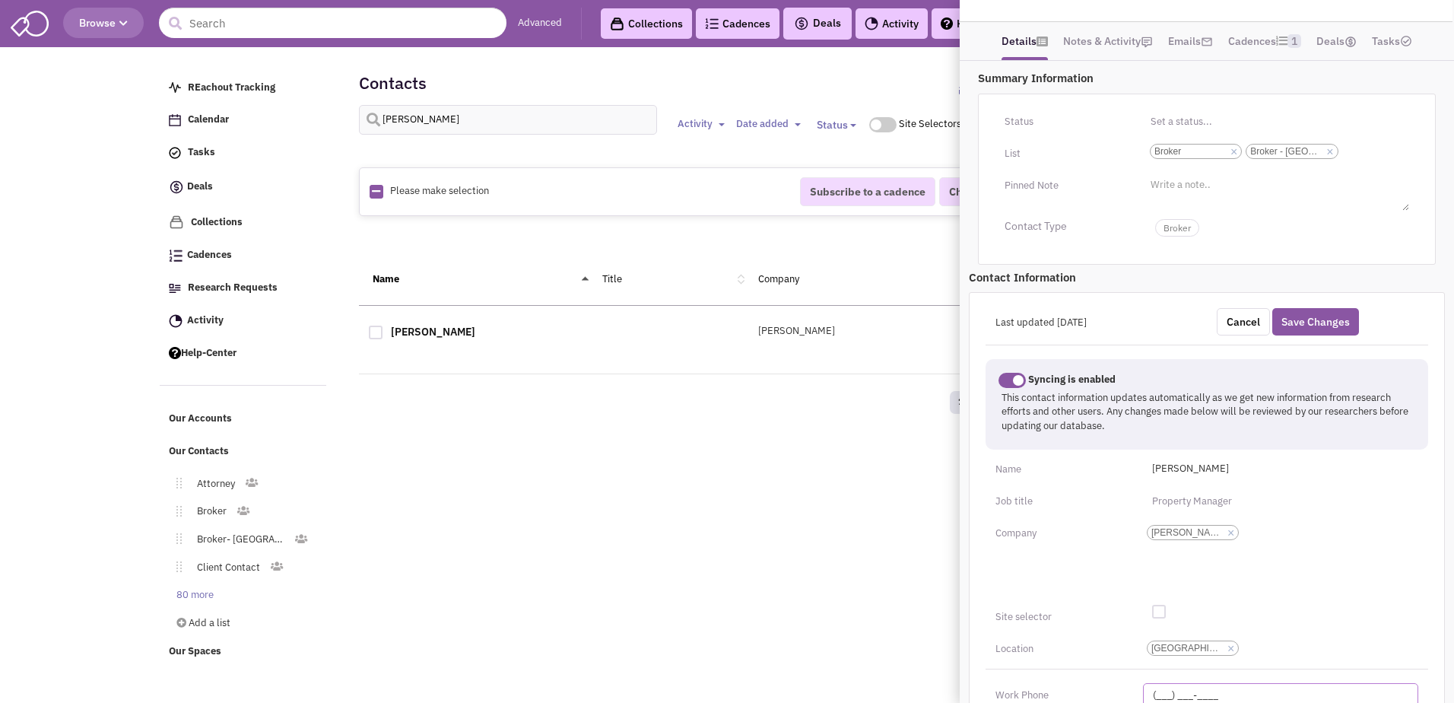
scroll to position [310, 0]
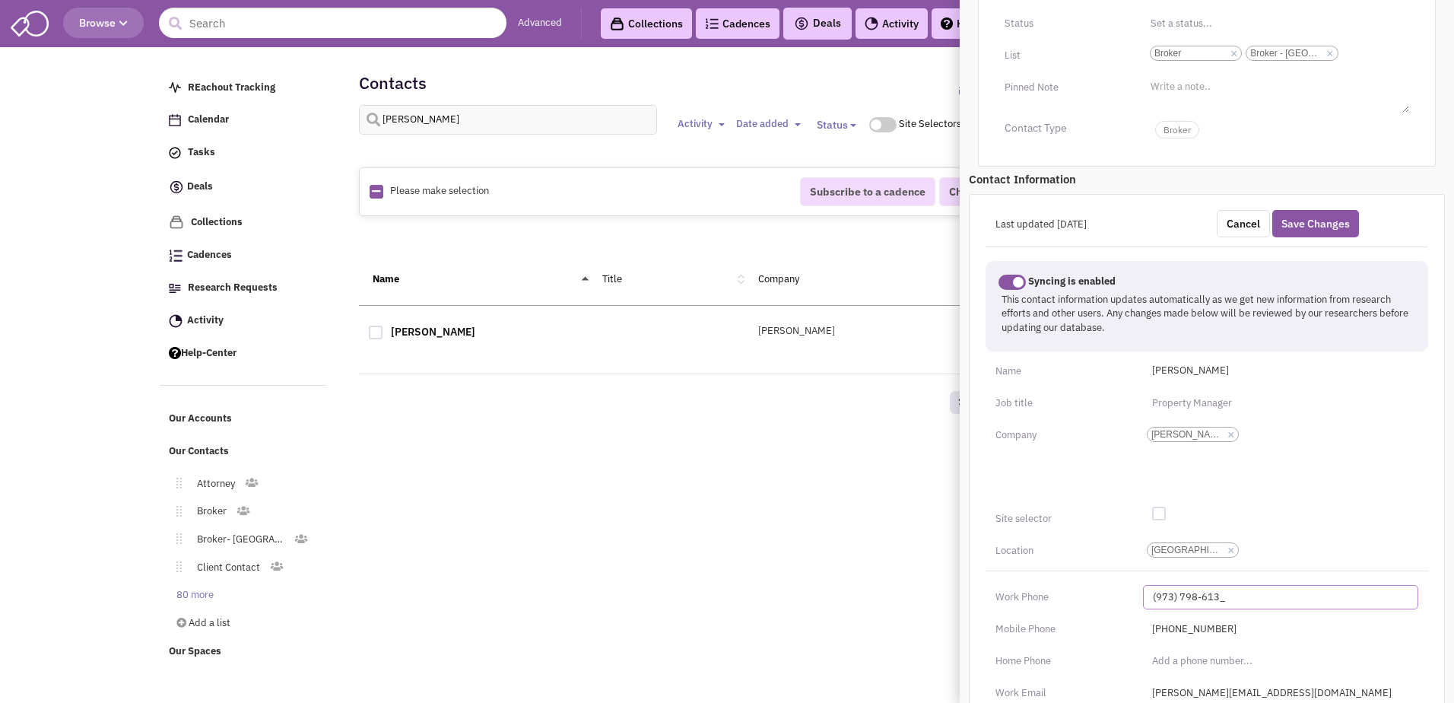
type input "[PHONE_NUMBER]"
click at [1179, 639] on input "[PHONE_NUMBER]" at bounding box center [1280, 629] width 275 height 24
type input "[PHONE_NUMBER]"
click at [1334, 221] on button "Save Changes" at bounding box center [1315, 223] width 87 height 27
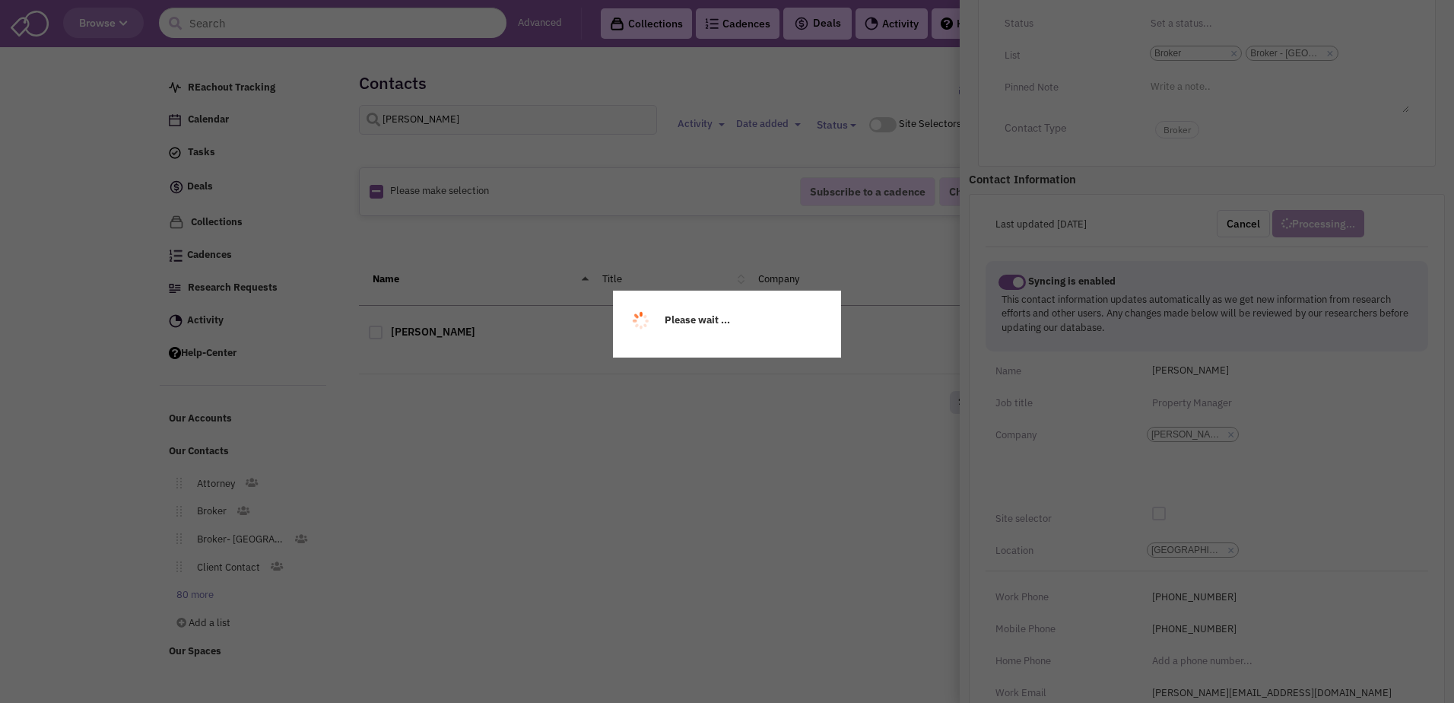
scroll to position [40, 0]
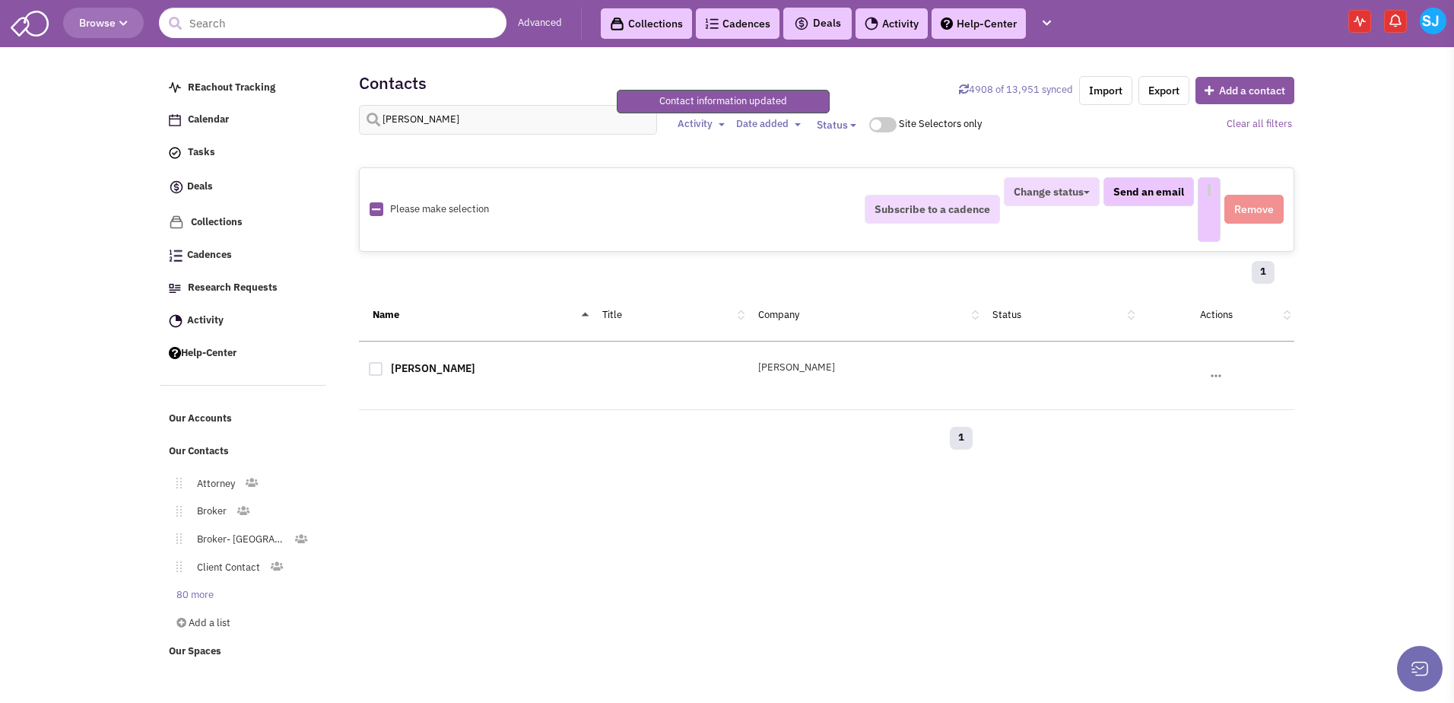
select select
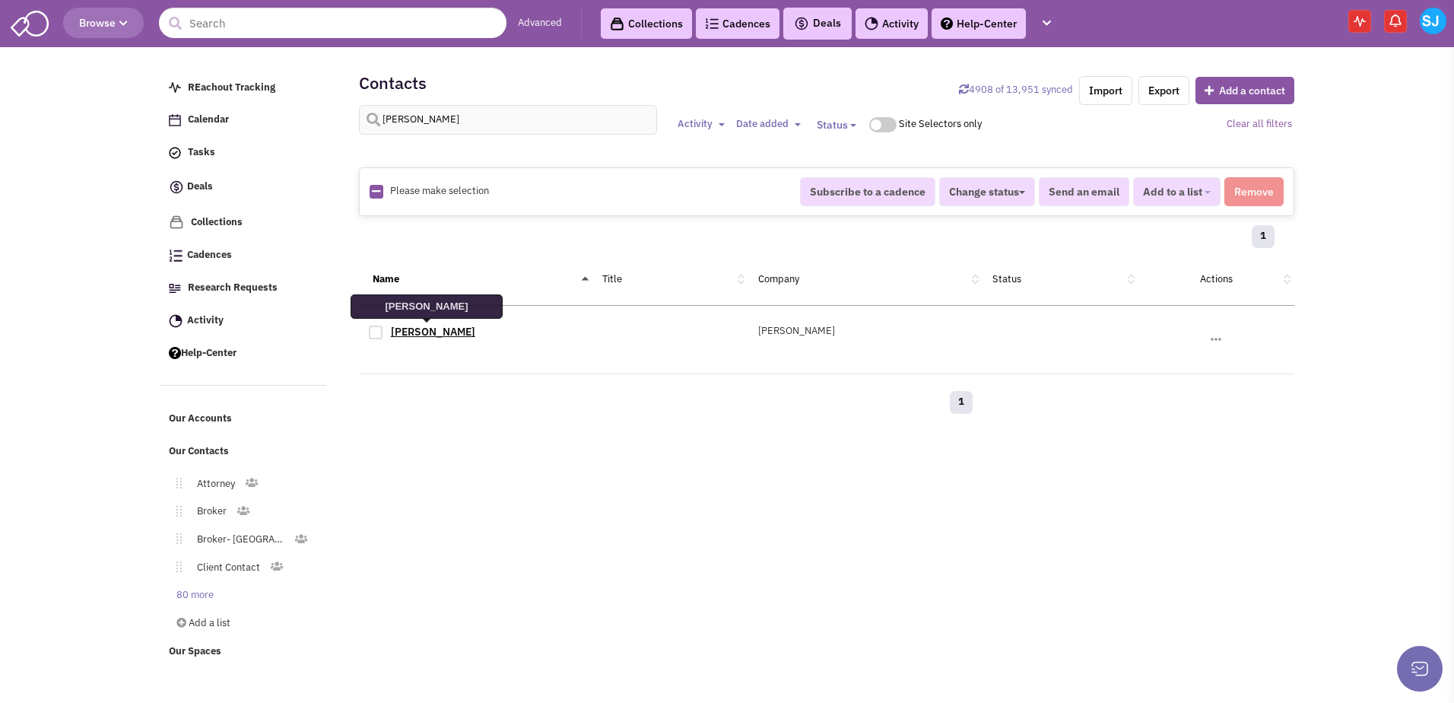
drag, startPoint x: 456, startPoint y: 322, endPoint x: 433, endPoint y: 329, distance: 24.5
click at [433, 329] on div "[PERSON_NAME] No note found! No email sent! 0" at bounding box center [826, 340] width 935 height 68
click at [433, 329] on link "[PERSON_NAME]" at bounding box center [433, 332] width 84 height 14
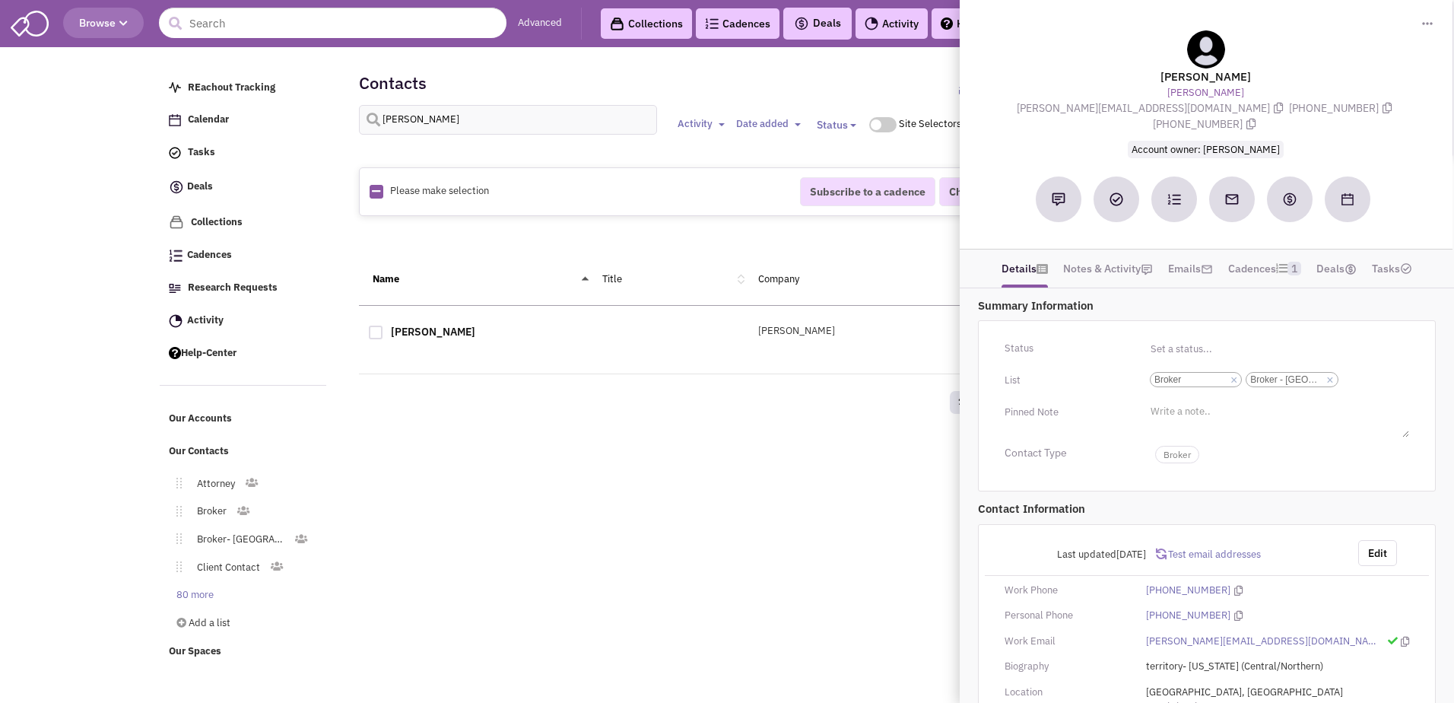
click at [452, 515] on div "Retailsphere Support Message Send REachout Tracking Calendar Tasks Completed Ta…" at bounding box center [727, 361] width 1141 height 618
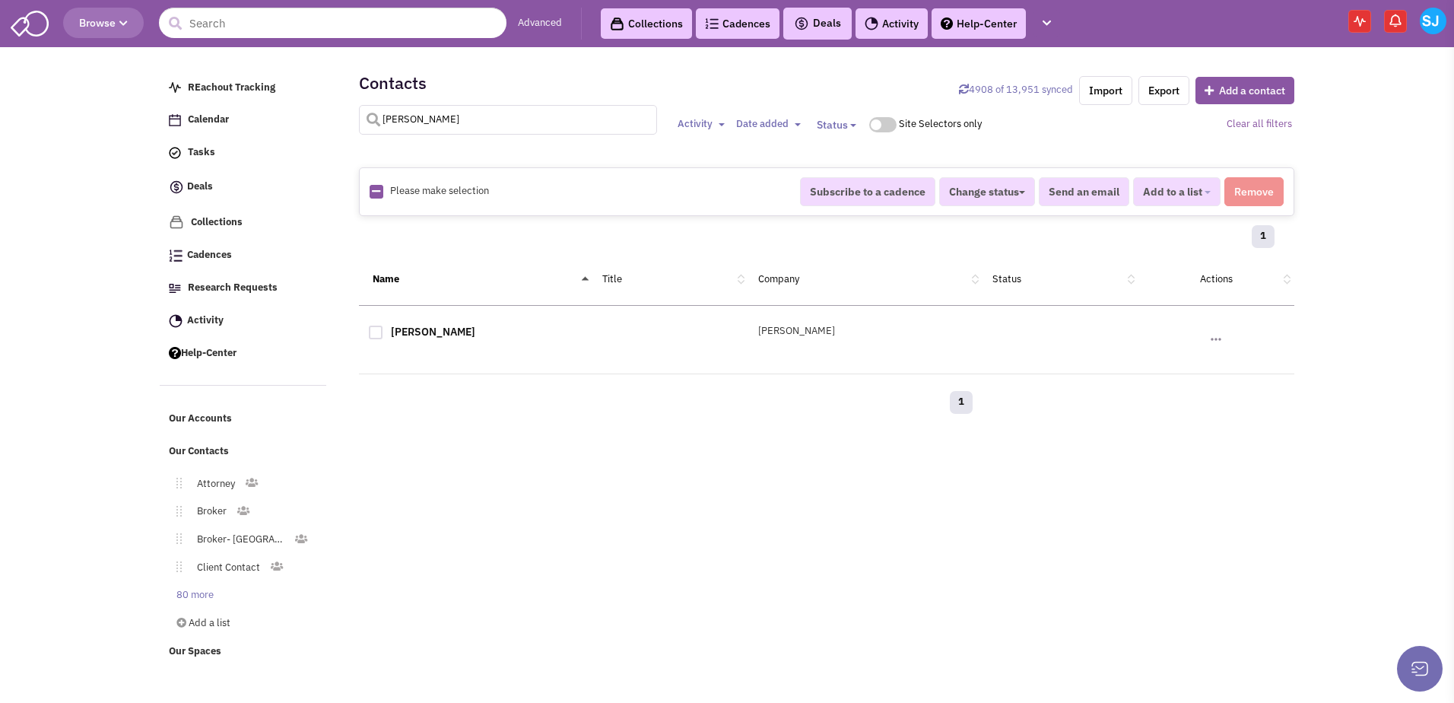
click at [397, 111] on input "[PERSON_NAME]" at bounding box center [508, 120] width 299 height 30
type input "[PERSON_NAME]"
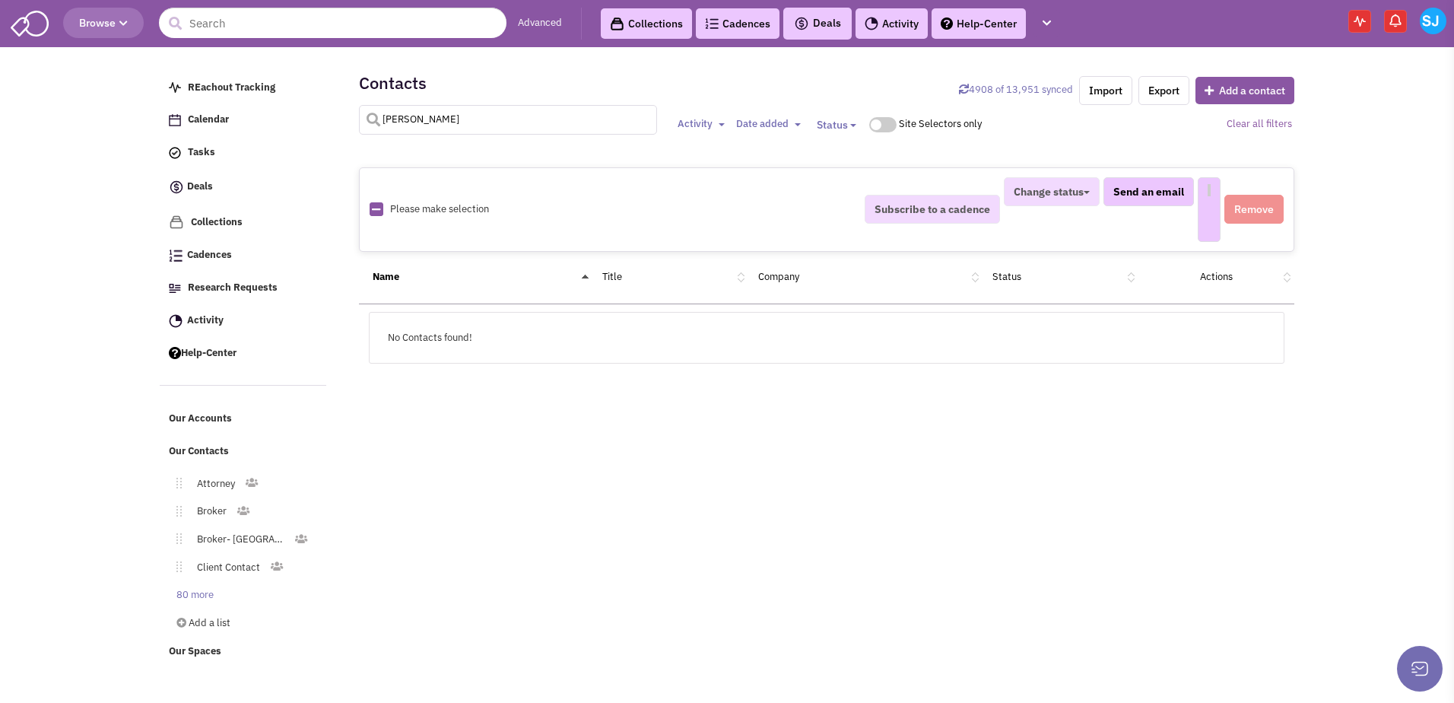
select select
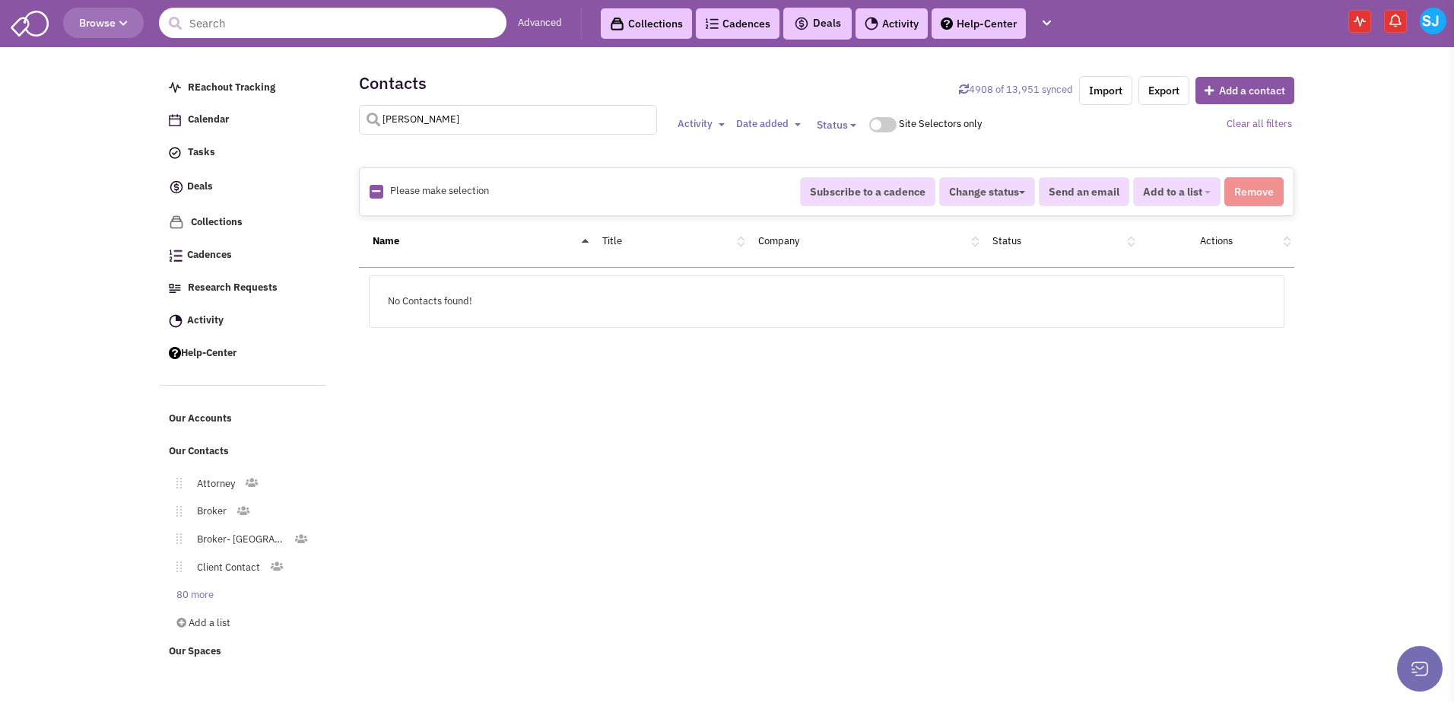
click at [400, 122] on input "[PERSON_NAME]" at bounding box center [508, 120] width 299 height 30
type input "[PERSON_NAME]"
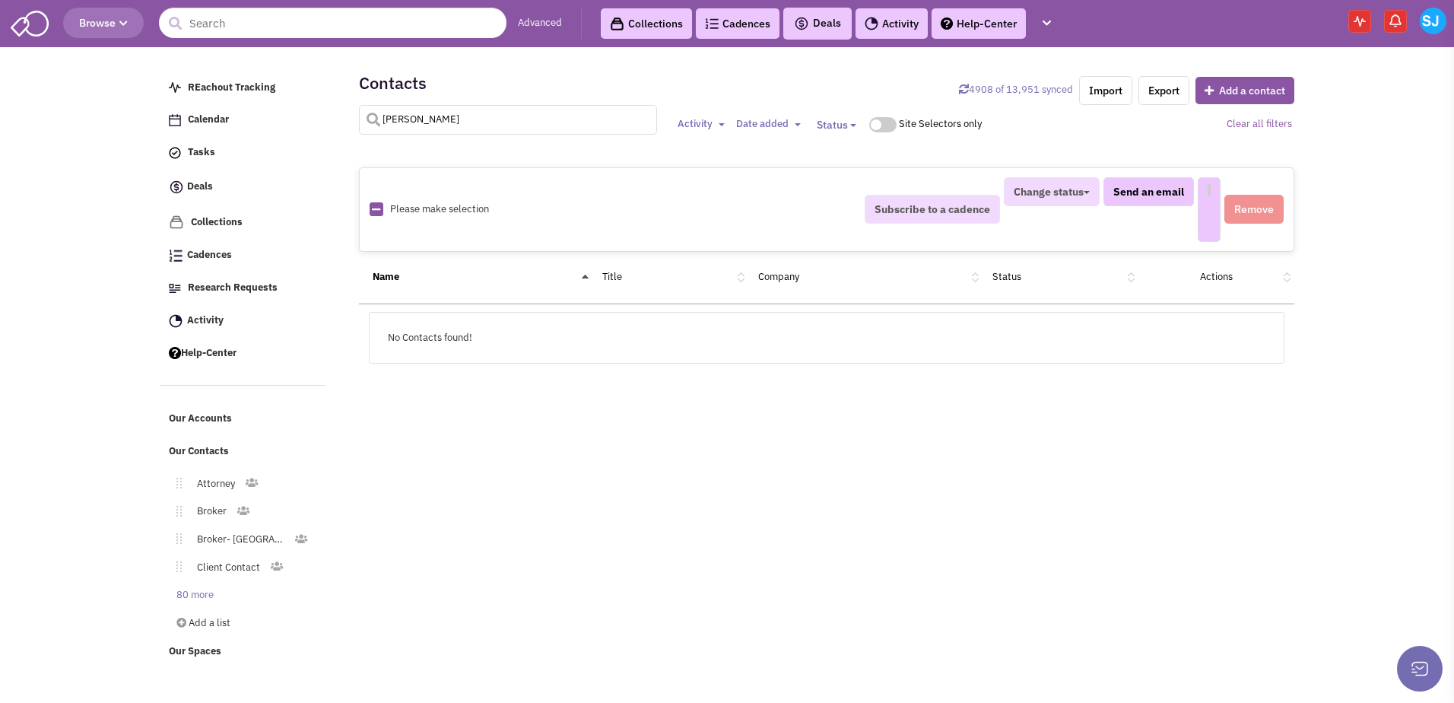
select select
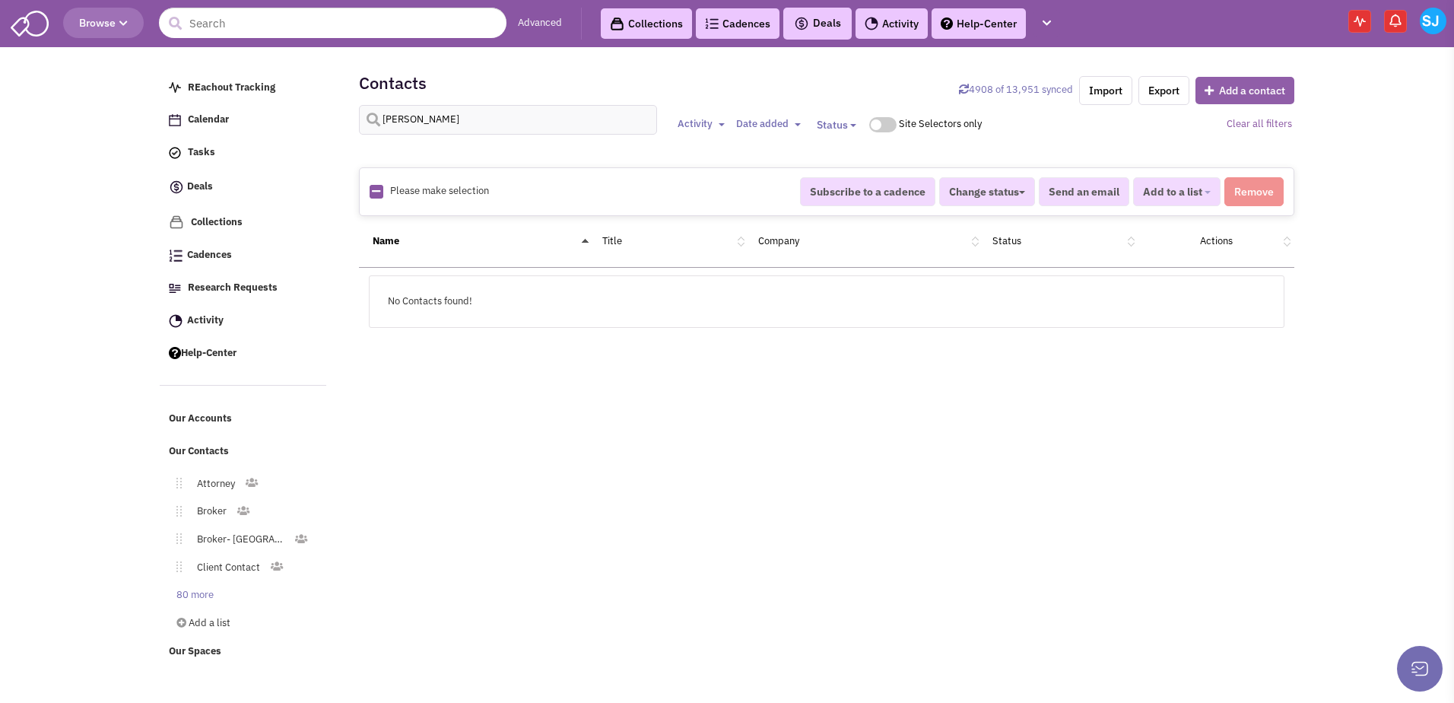
click at [1252, 92] on button "Add a contact" at bounding box center [1244, 90] width 99 height 27
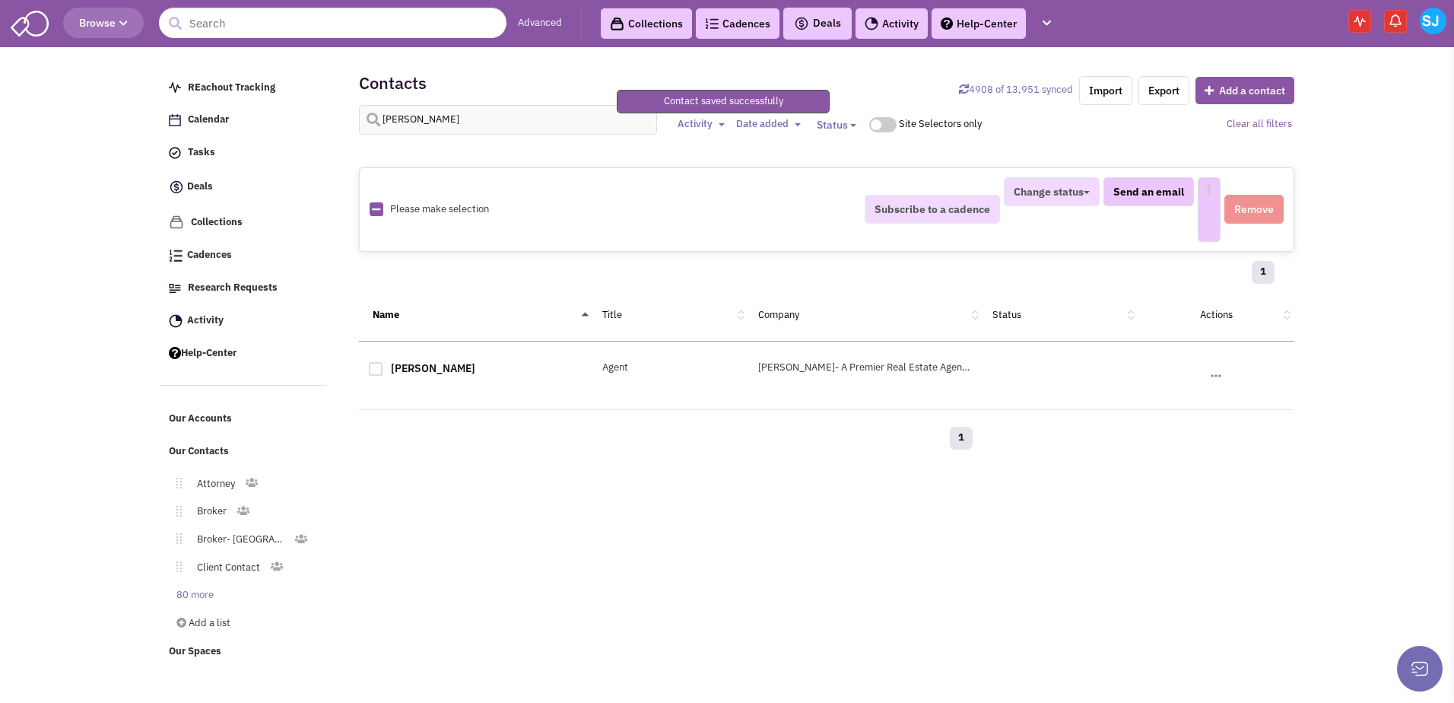
select select
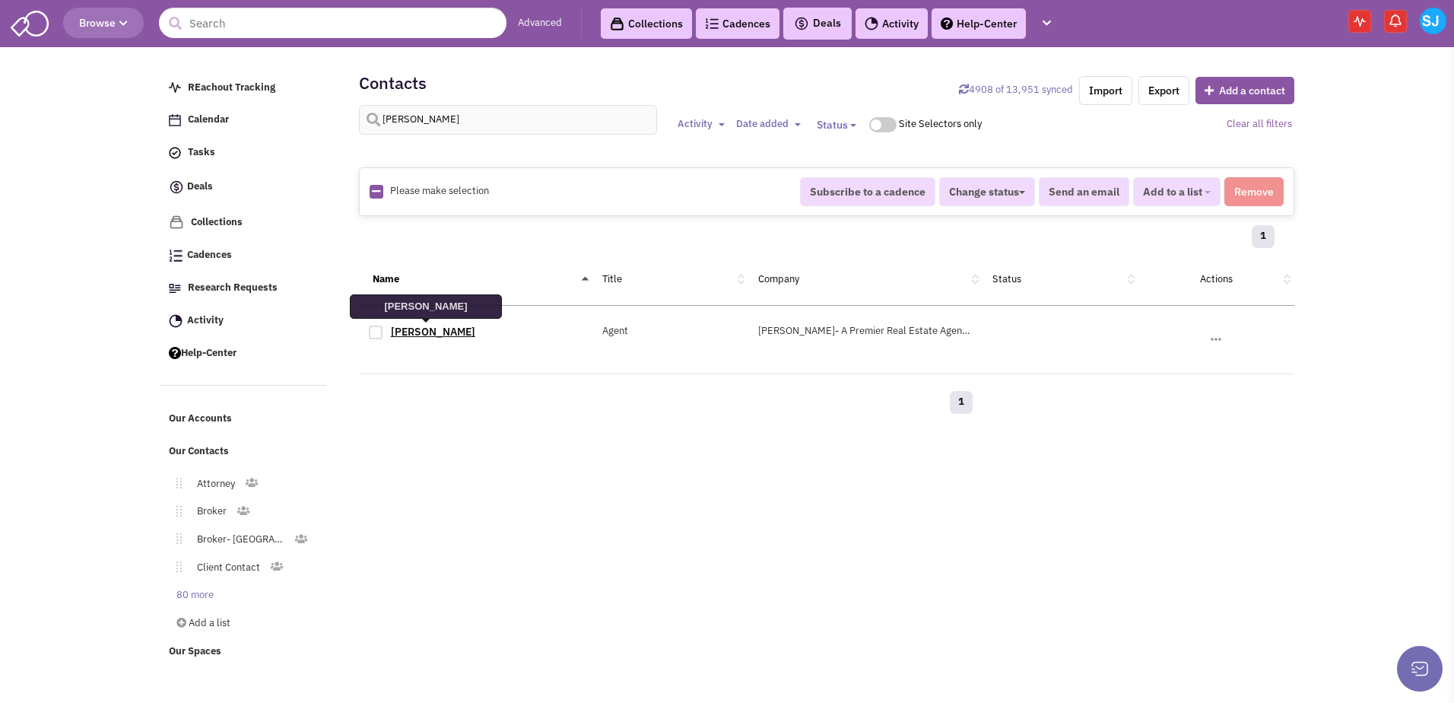
click at [427, 328] on link "[PERSON_NAME]" at bounding box center [433, 332] width 84 height 14
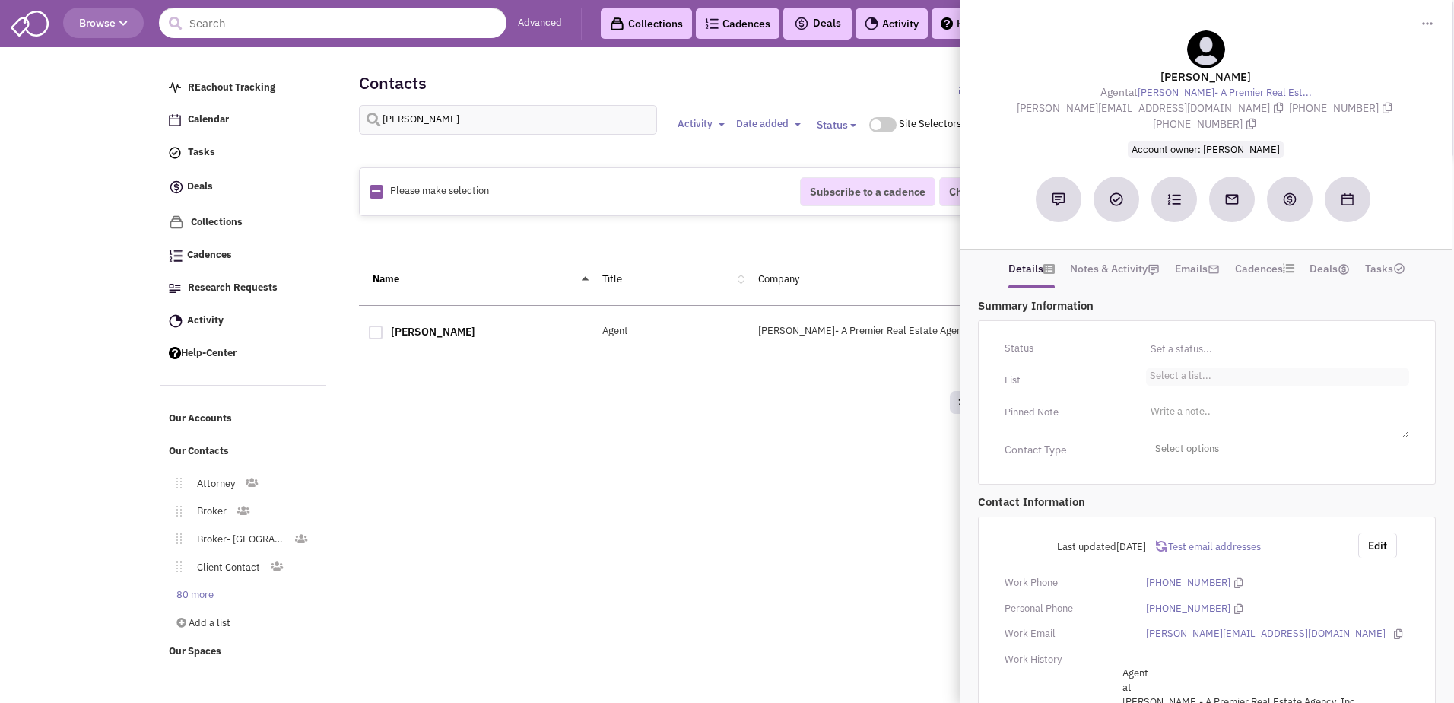
click at [1208, 368] on li "Select a list..." at bounding box center [1178, 373] width 65 height 11
click at [0, 0] on select "Select a list..." at bounding box center [0, 0] width 0 height 0
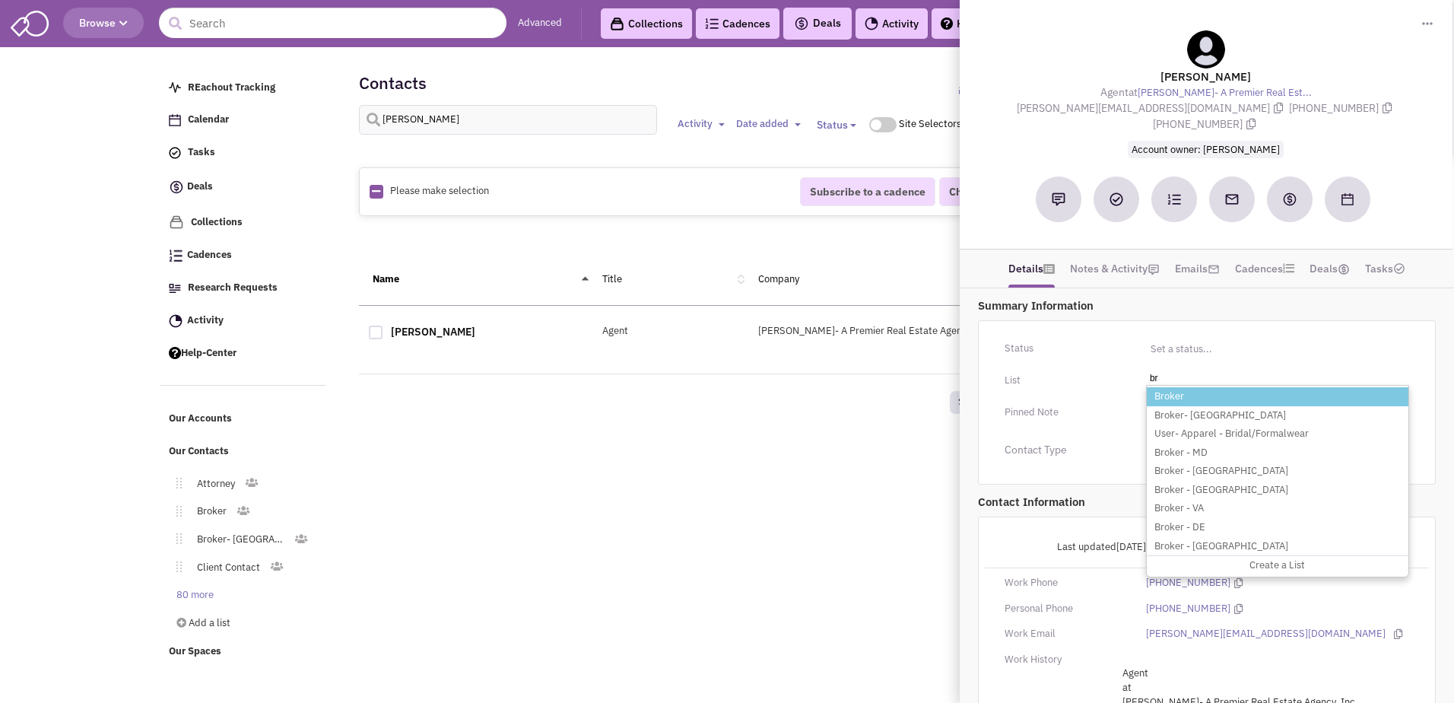
type input "br"
click at [1195, 387] on li "Broker" at bounding box center [1278, 396] width 262 height 19
click at [0, 0] on select "Select a list..." at bounding box center [0, 0] width 0 height 0
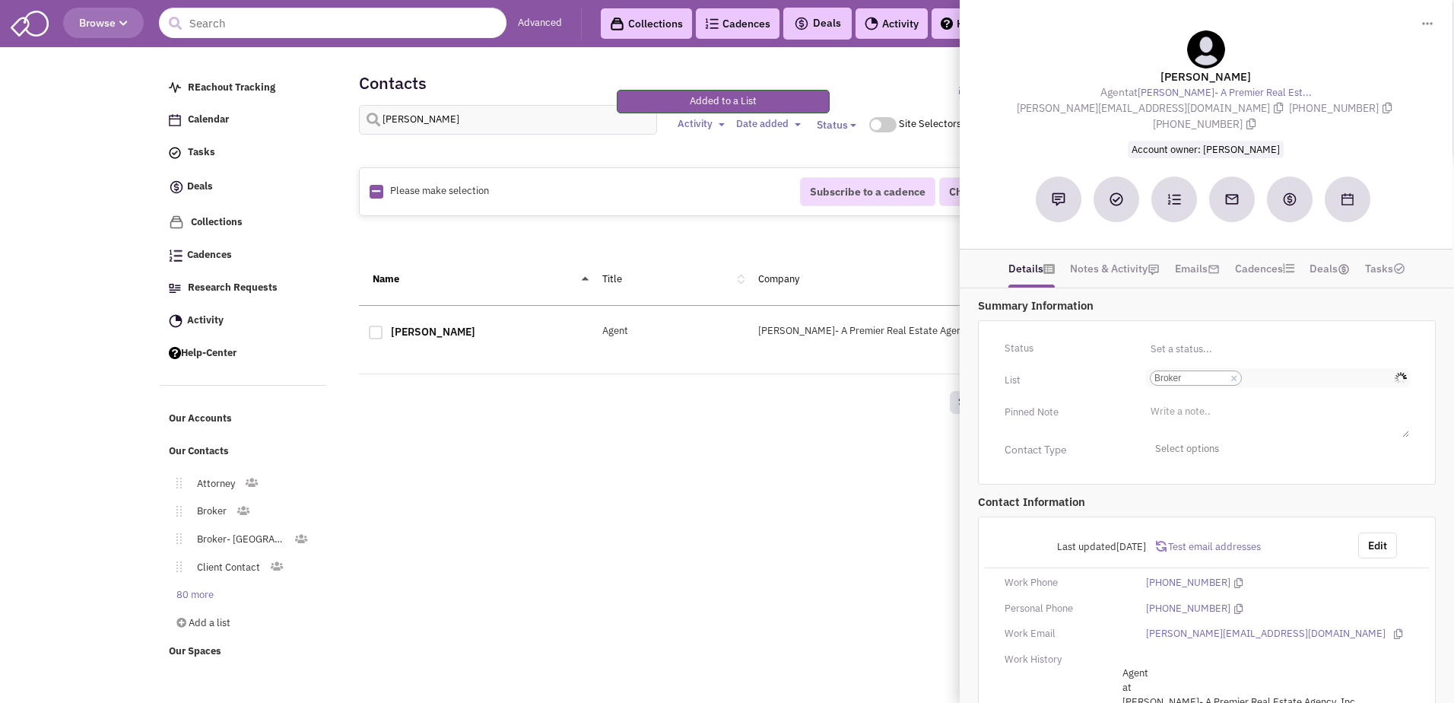
click at [1259, 370] on input "Select a list... Broker Select a list... × Broker" at bounding box center [1262, 377] width 33 height 15
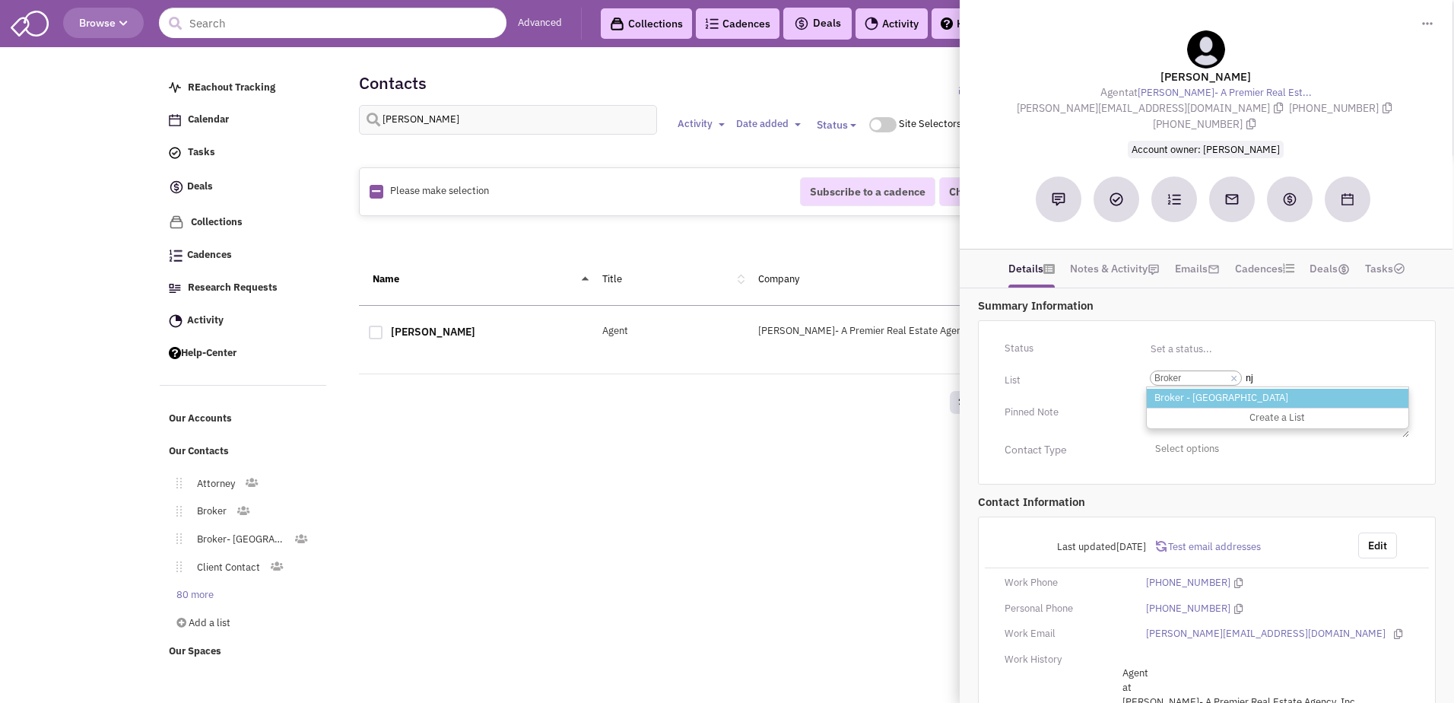
type input "nj"
click at [1216, 389] on li "Broker - [GEOGRAPHIC_DATA]" at bounding box center [1278, 398] width 262 height 19
click at [0, 0] on select "Select a list... Broker" at bounding box center [0, 0] width 0 height 0
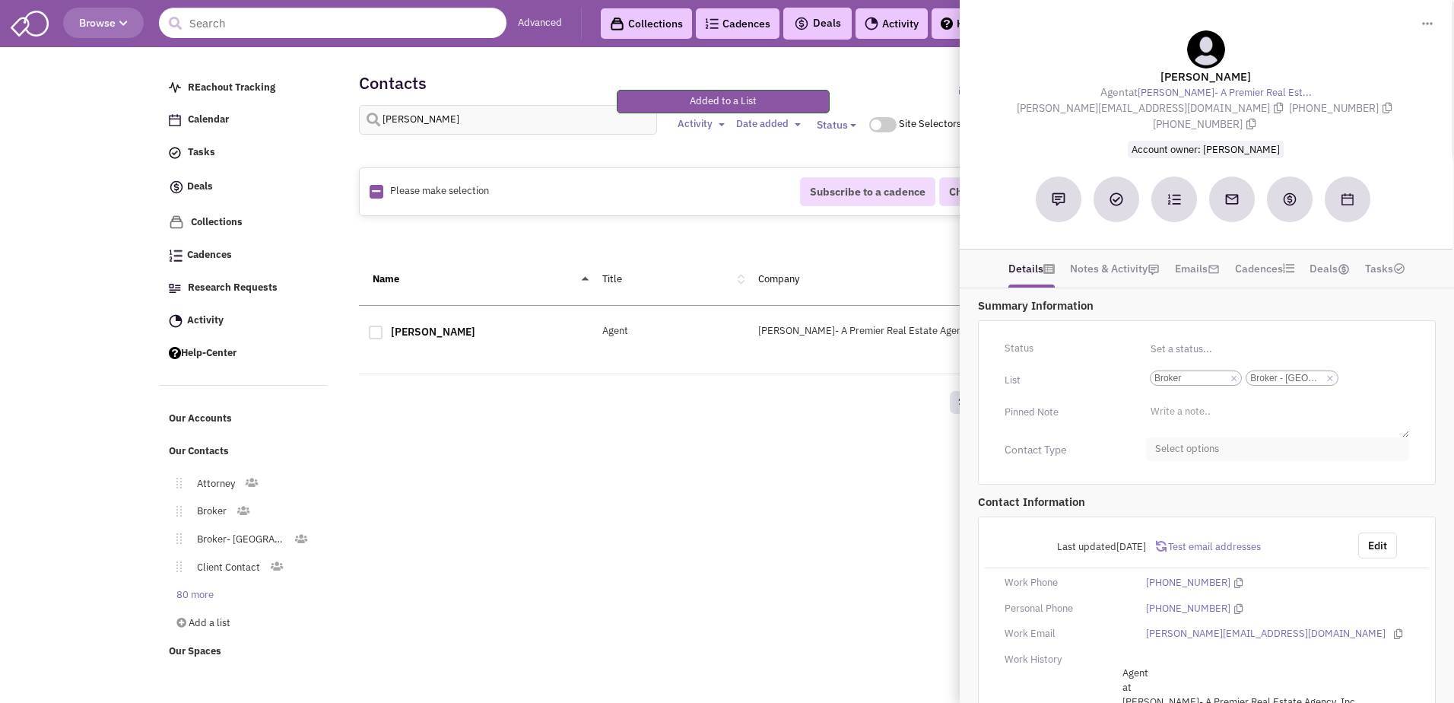
click at [1189, 437] on span "Select options" at bounding box center [1277, 449] width 263 height 24
click at [1159, 503] on div at bounding box center [1161, 510] width 14 height 14
checkbox input "true"
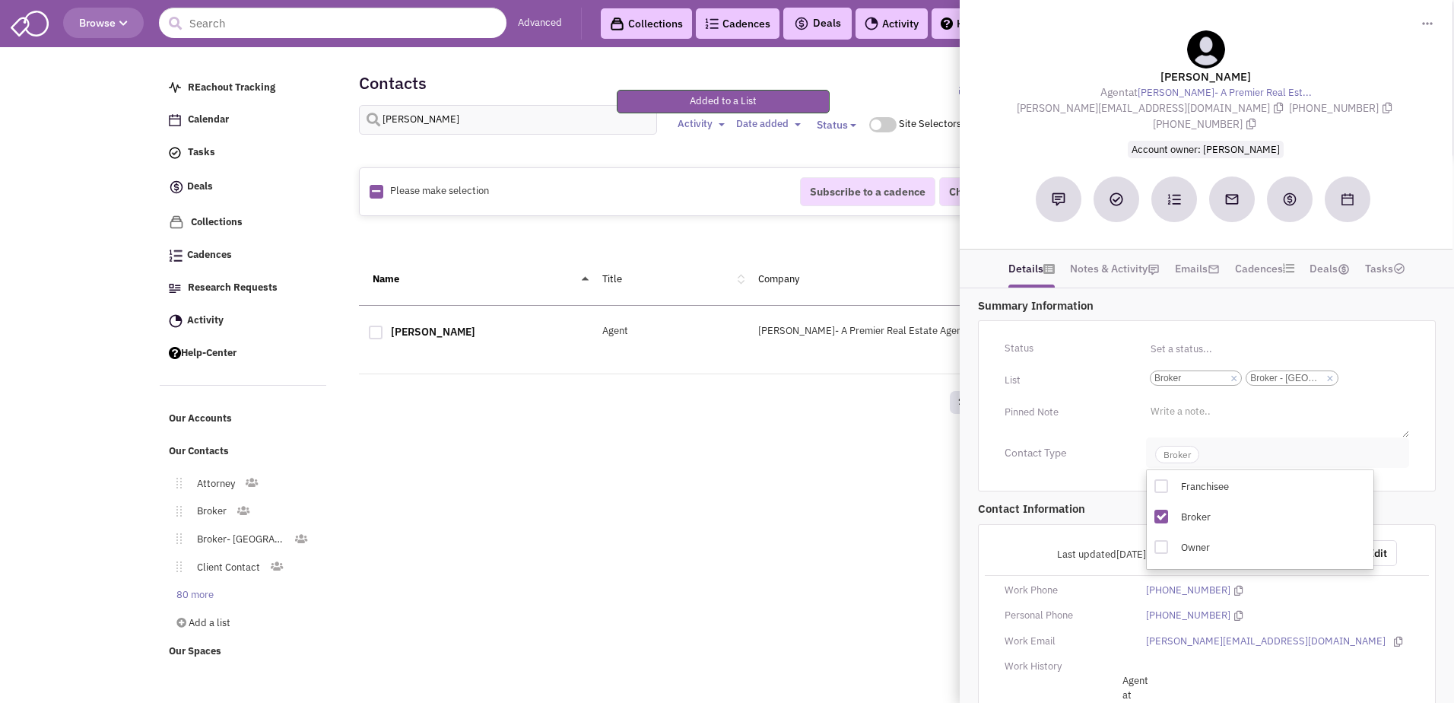
click at [1180, 446] on span "Broker" at bounding box center [1177, 454] width 44 height 17
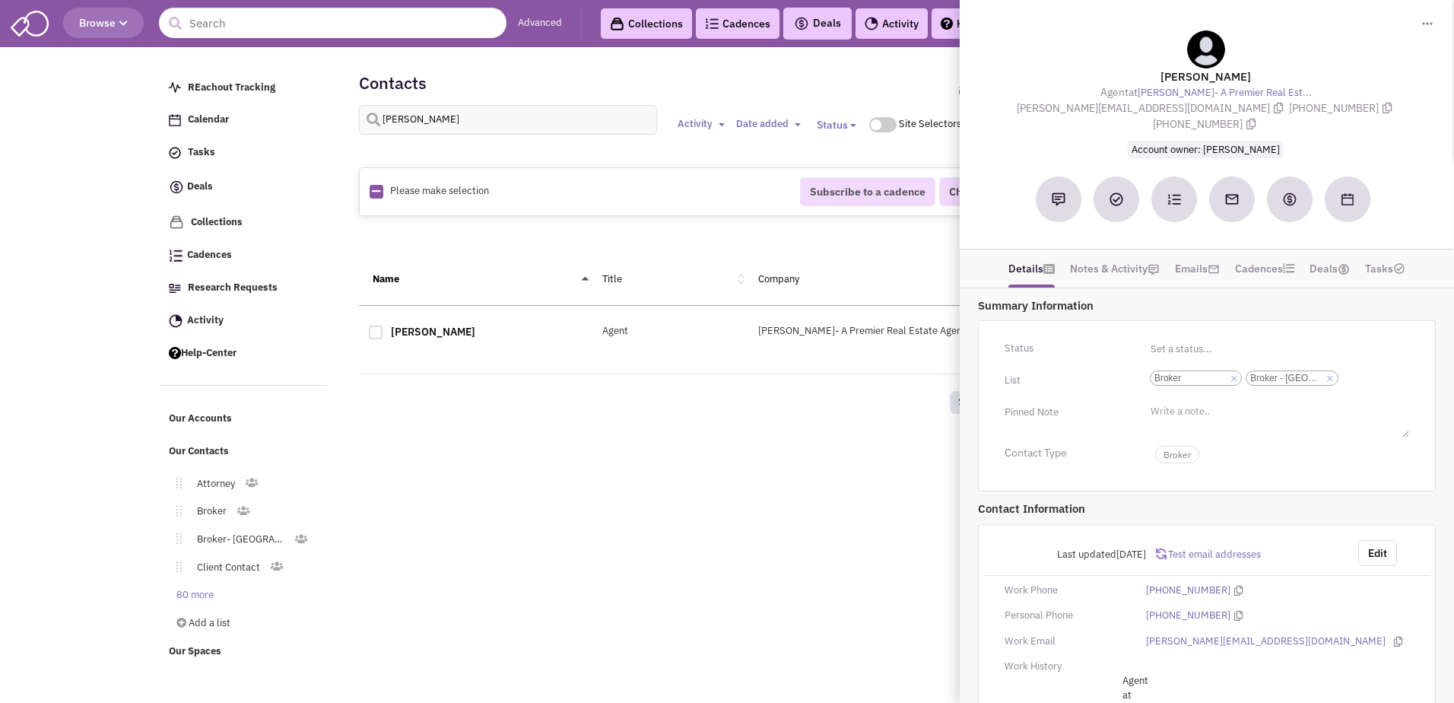
scroll to position [77, 0]
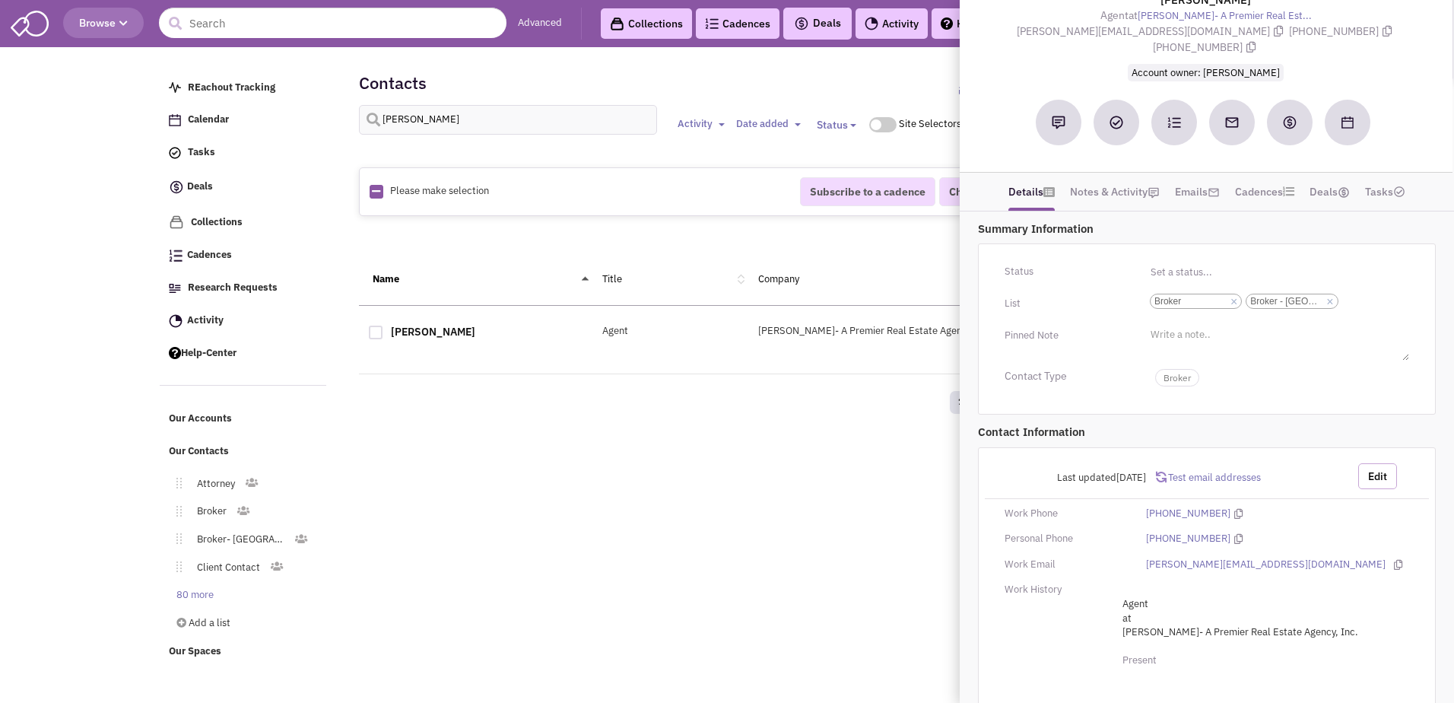
click at [1382, 463] on button "Edit" at bounding box center [1377, 476] width 39 height 26
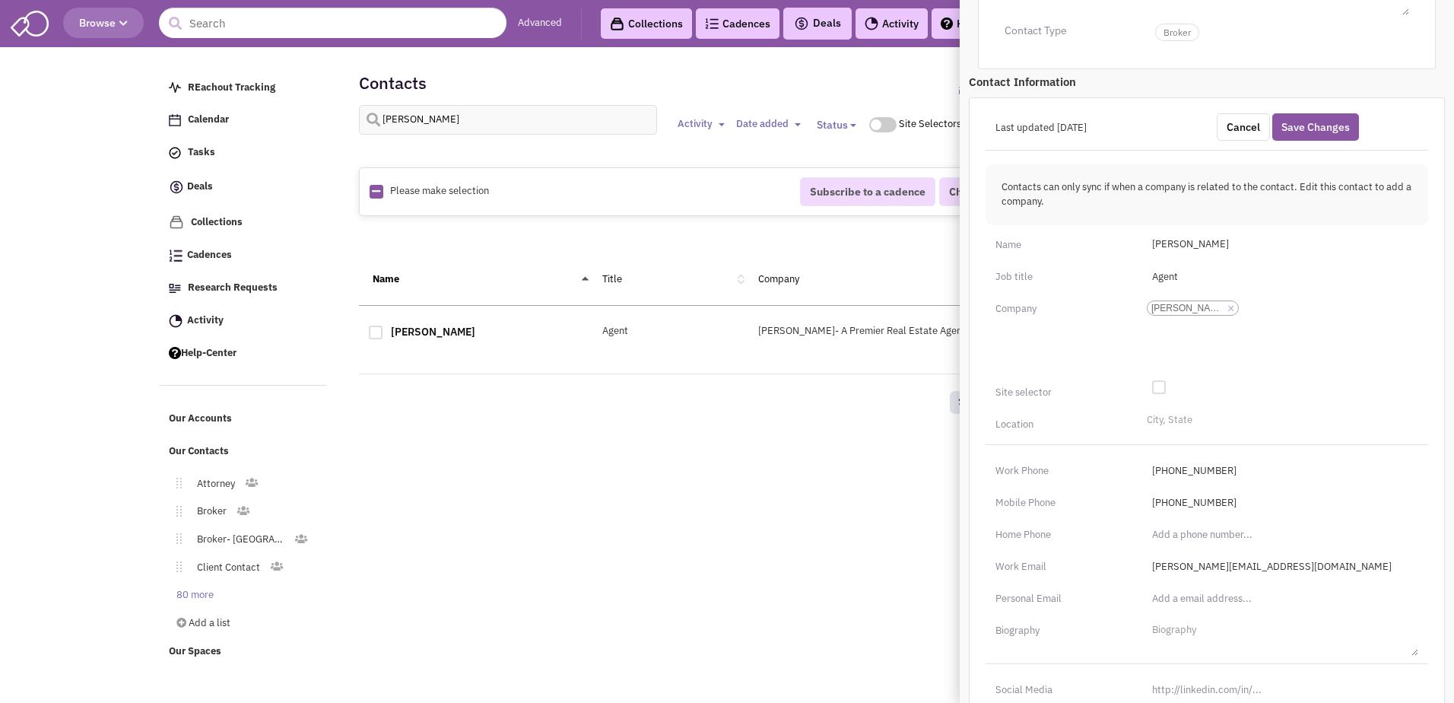
scroll to position [424, 0]
click at [1179, 675] on input "[URL][DOMAIN_NAME]" at bounding box center [1280, 687] width 275 height 24
paste input "s://[DOMAIN_NAME][URL][PERSON_NAME]"
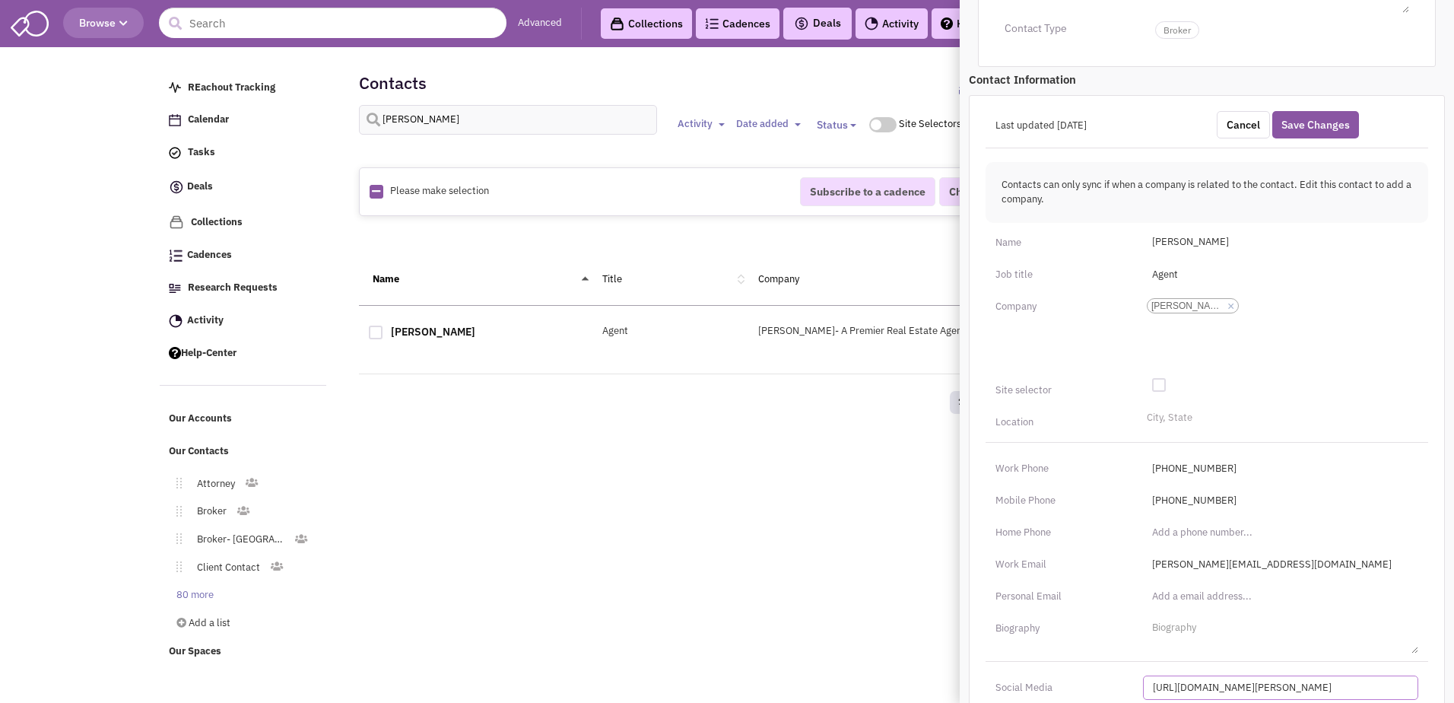
scroll to position [0, 2]
type input "[URL][DOMAIN_NAME][PERSON_NAME]"
click at [1186, 410] on li "City, State" at bounding box center [1167, 415] width 49 height 11
click at [0, 0] on select "City, State" at bounding box center [0, 0] width 0 height 0
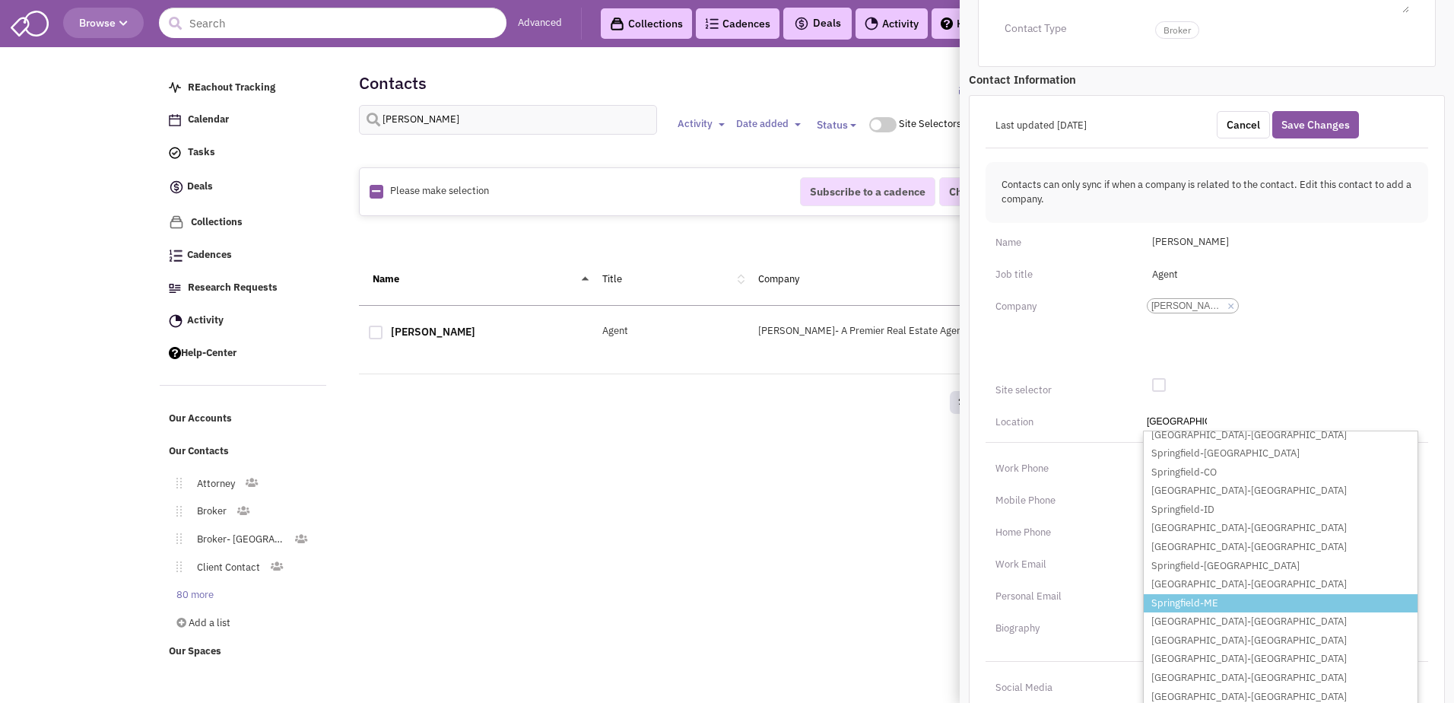
scroll to position [101, 0]
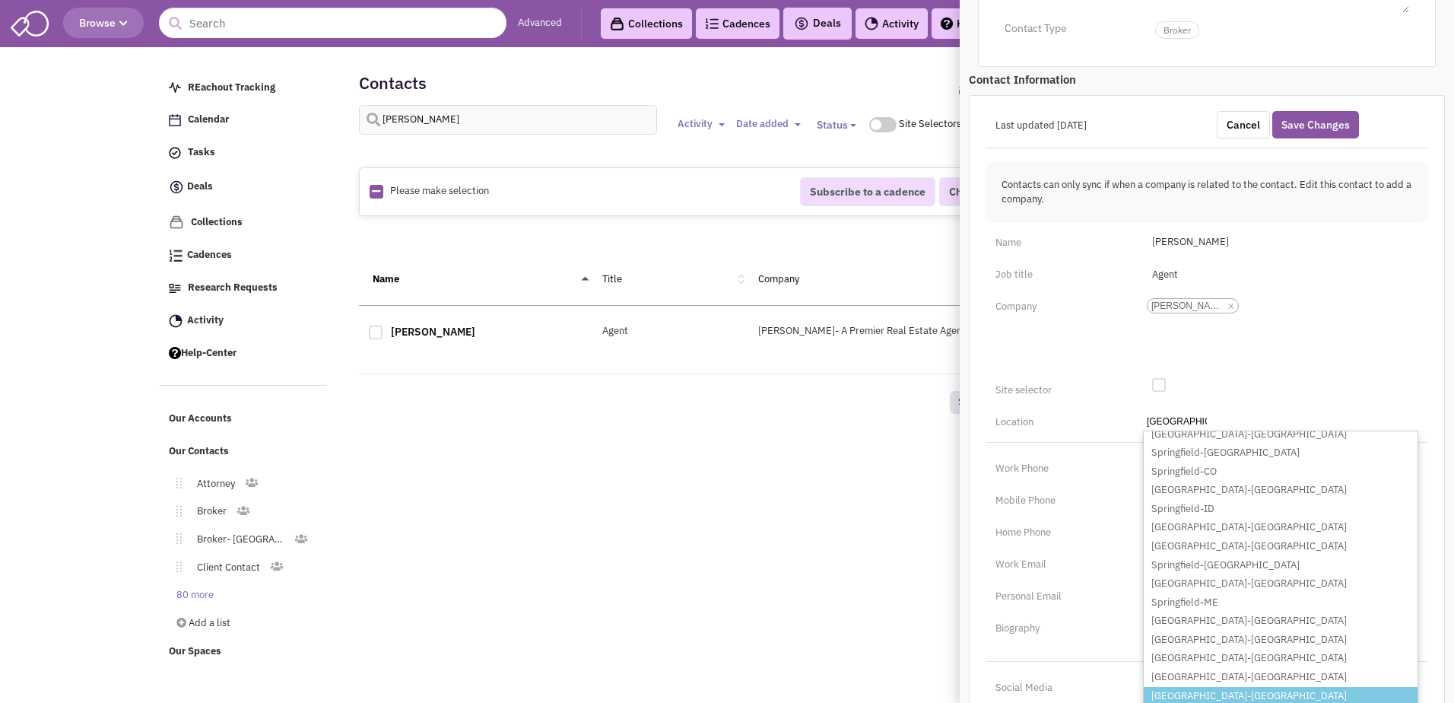
type input "[GEOGRAPHIC_DATA]"
click at [1186, 687] on li "[GEOGRAPHIC_DATA]-[GEOGRAPHIC_DATA]" at bounding box center [1281, 696] width 274 height 19
click at [0, 0] on select "City, [GEOGRAPHIC_DATA] [GEOGRAPHIC_DATA]-[GEOGRAPHIC_DATA] [GEOGRAPHIC_DATA]-[…" at bounding box center [0, 0] width 0 height 0
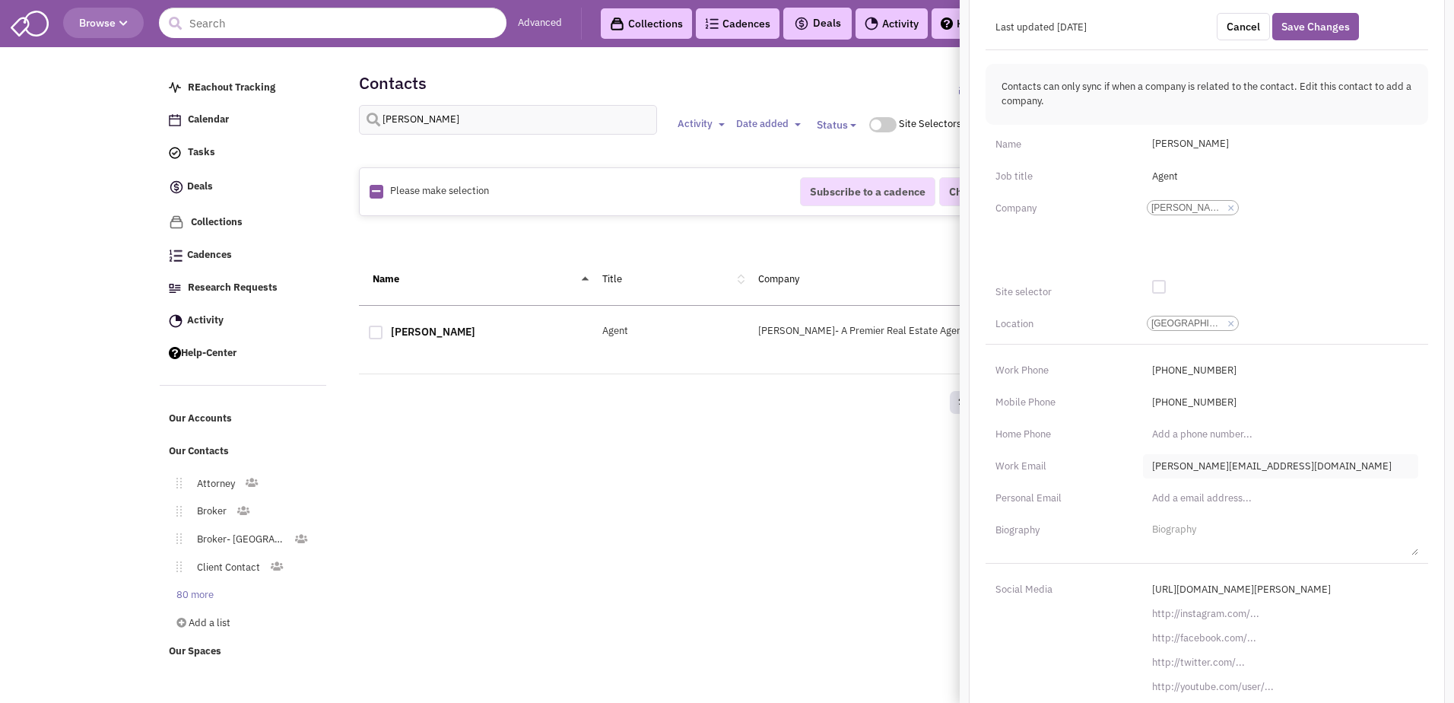
scroll to position [524, 0]
click at [1326, 11] on button "Save Changes" at bounding box center [1315, 24] width 87 height 27
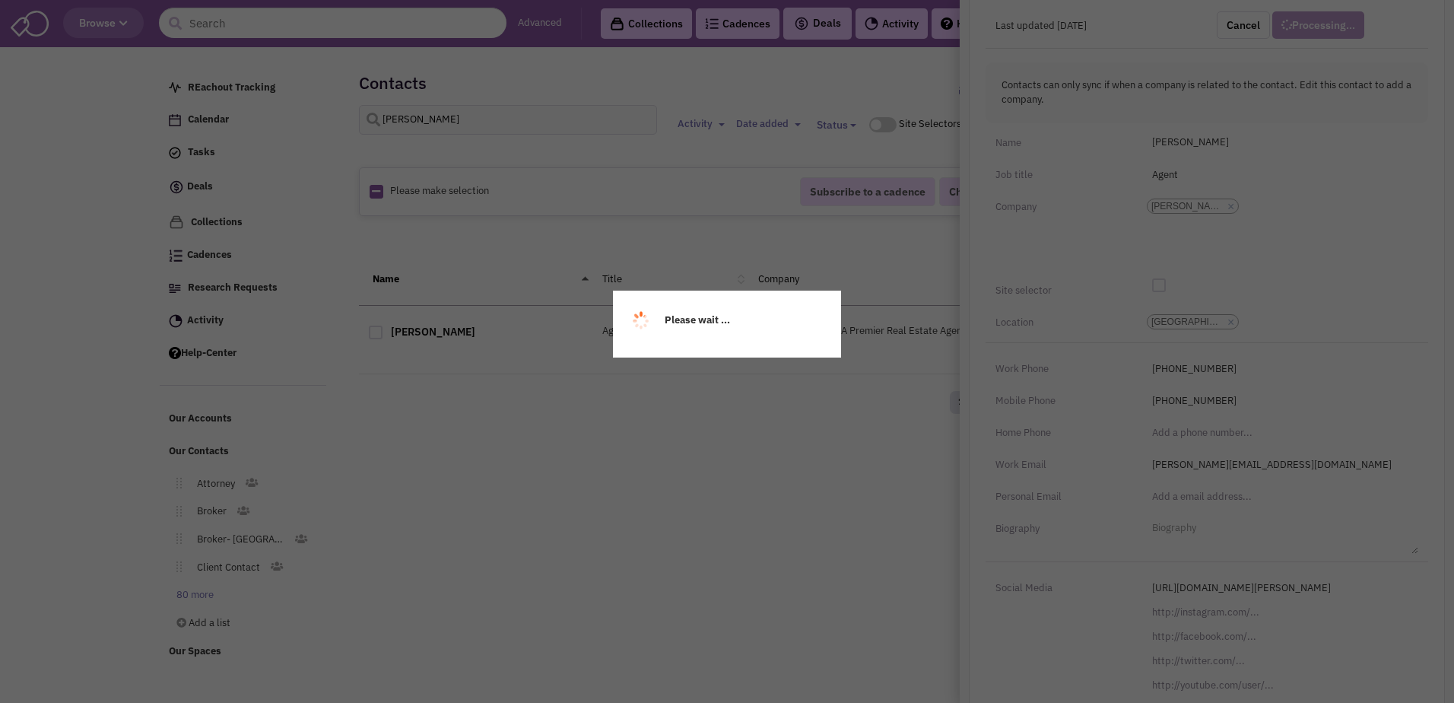
scroll to position [142, 0]
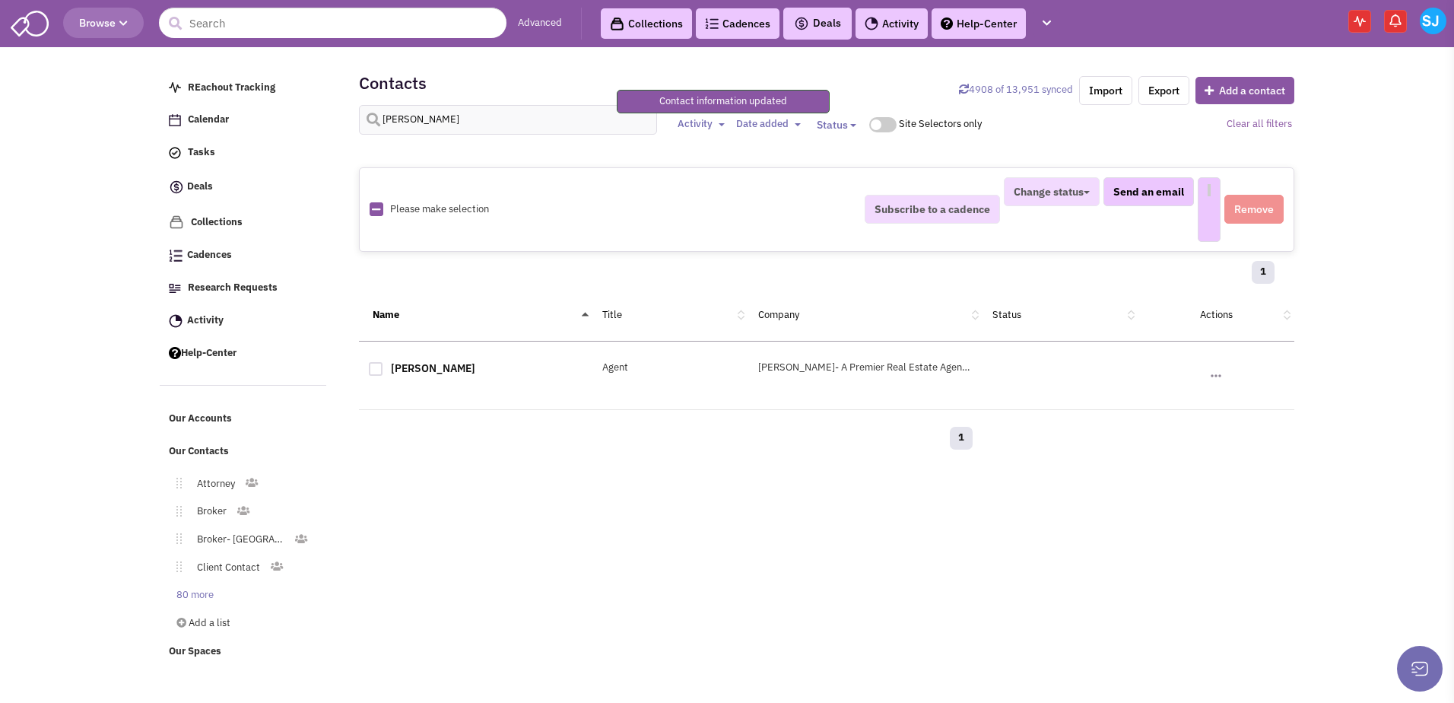
select select
